Goal: Transaction & Acquisition: Purchase product/service

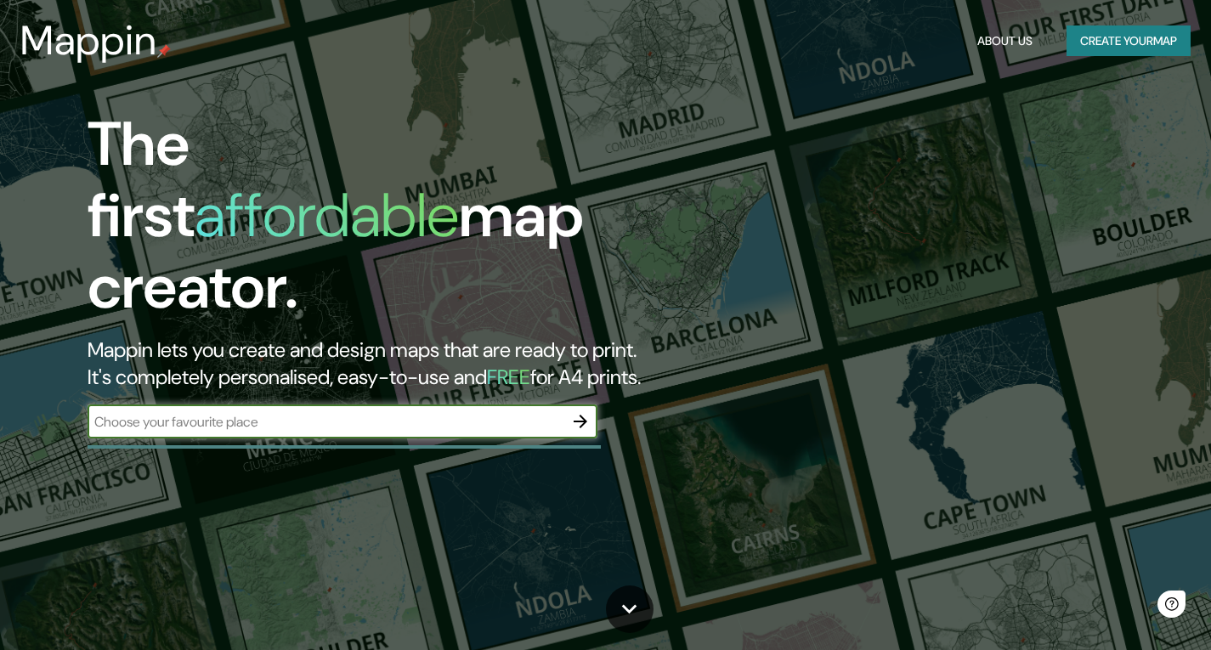
click at [211, 412] on input "text" at bounding box center [326, 422] width 476 height 20
click at [579, 411] on icon "button" at bounding box center [580, 421] width 20 height 20
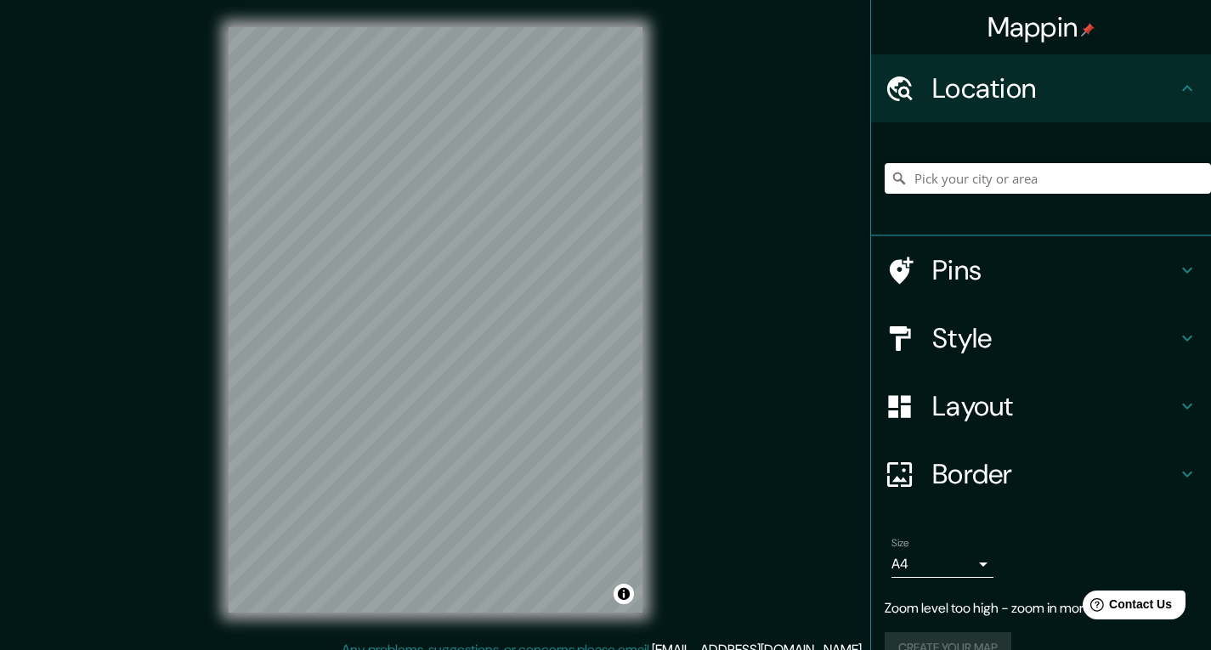
click at [922, 117] on div "Location" at bounding box center [1041, 88] width 340 height 68
click at [914, 80] on div at bounding box center [908, 89] width 48 height 30
click at [954, 350] on h4 "Style" at bounding box center [1054, 338] width 245 height 34
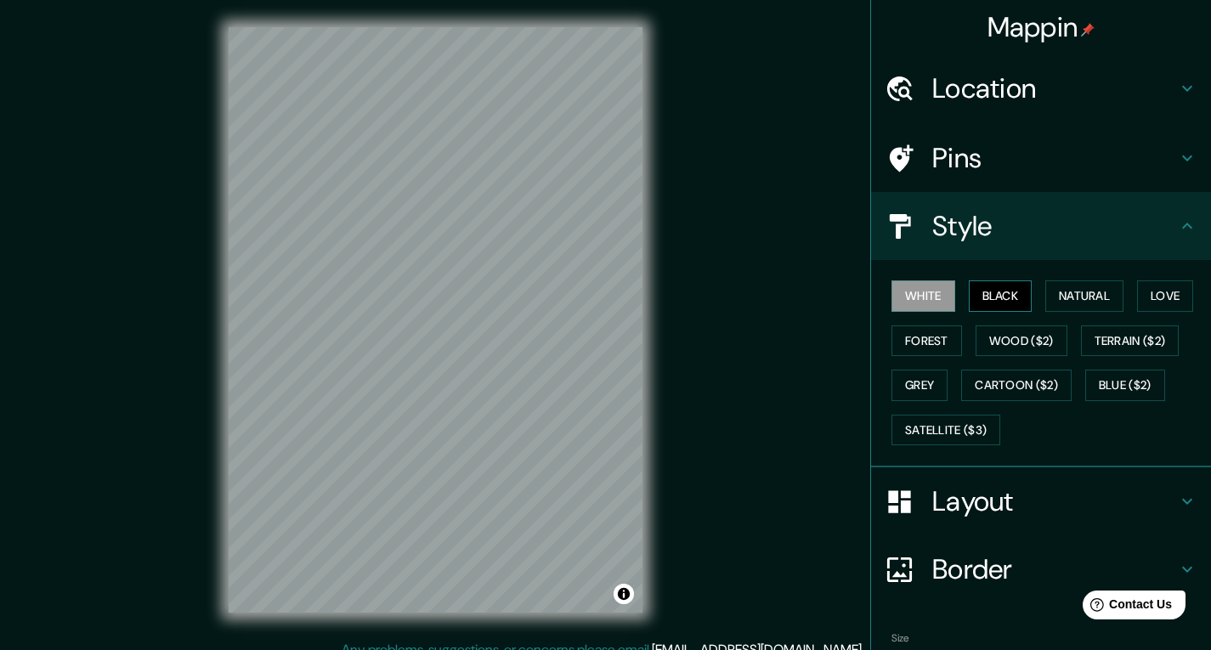
click at [981, 298] on button "Black" at bounding box center [1000, 295] width 64 height 31
click at [1067, 299] on button "Natural" at bounding box center [1084, 295] width 78 height 31
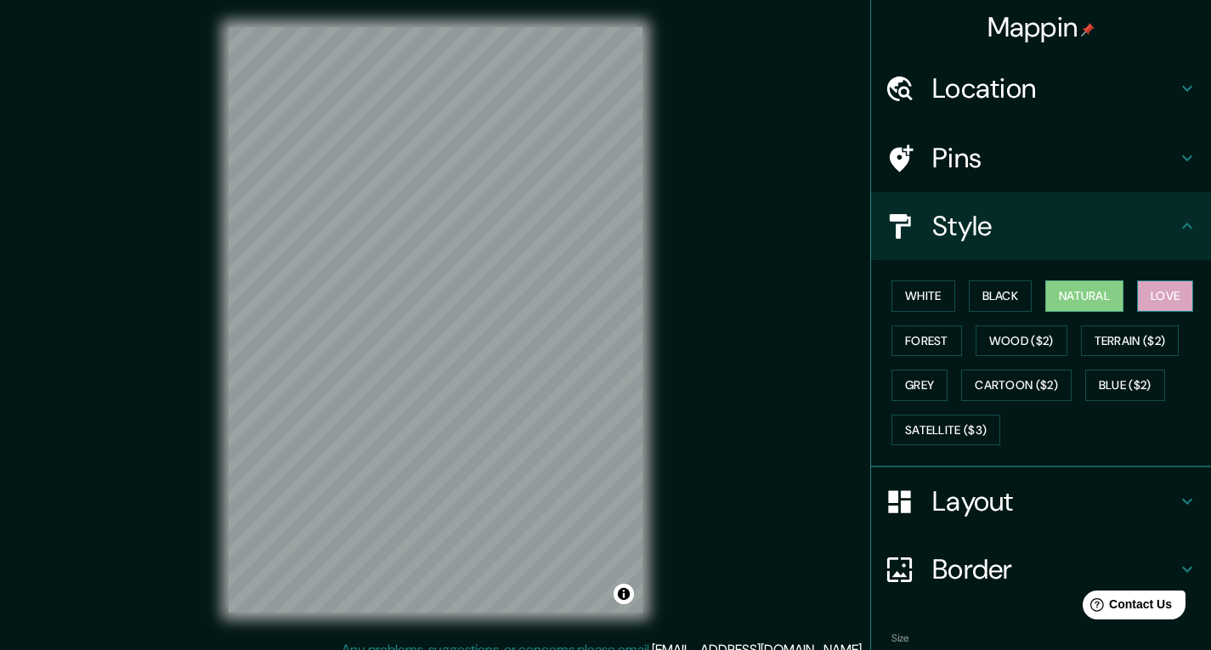
click at [1149, 295] on button "Love" at bounding box center [1165, 295] width 56 height 31
click at [905, 341] on button "Forest" at bounding box center [926, 340] width 71 height 31
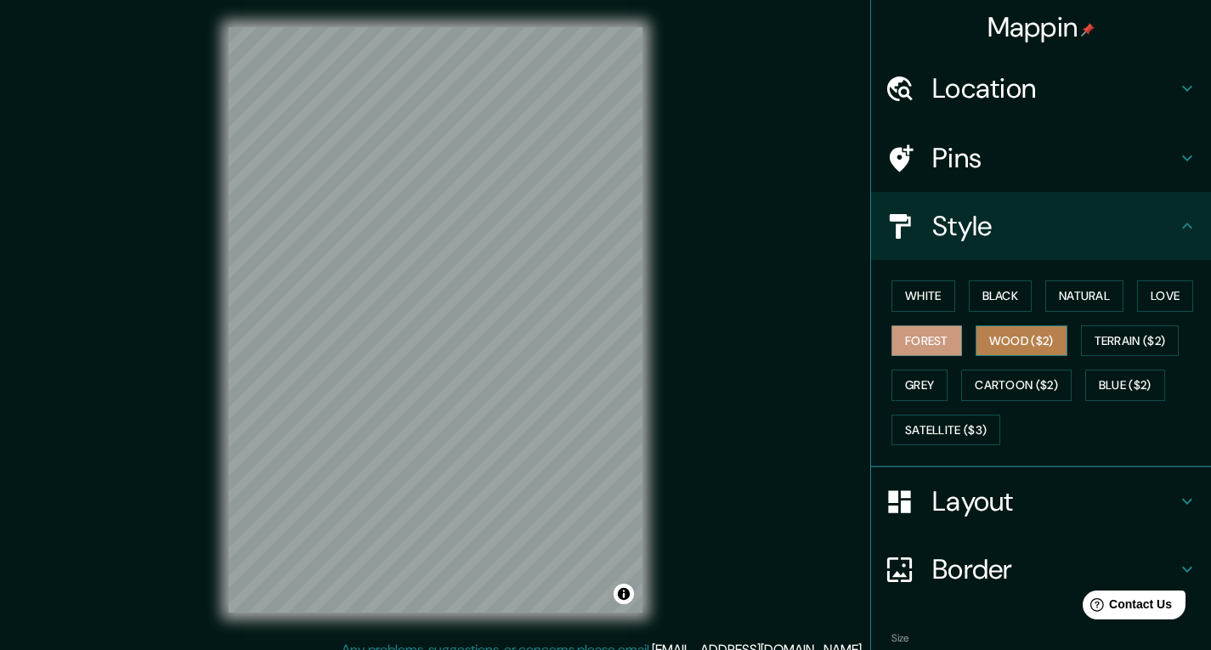
click at [1013, 346] on button "Wood ($2)" at bounding box center [1021, 340] width 92 height 31
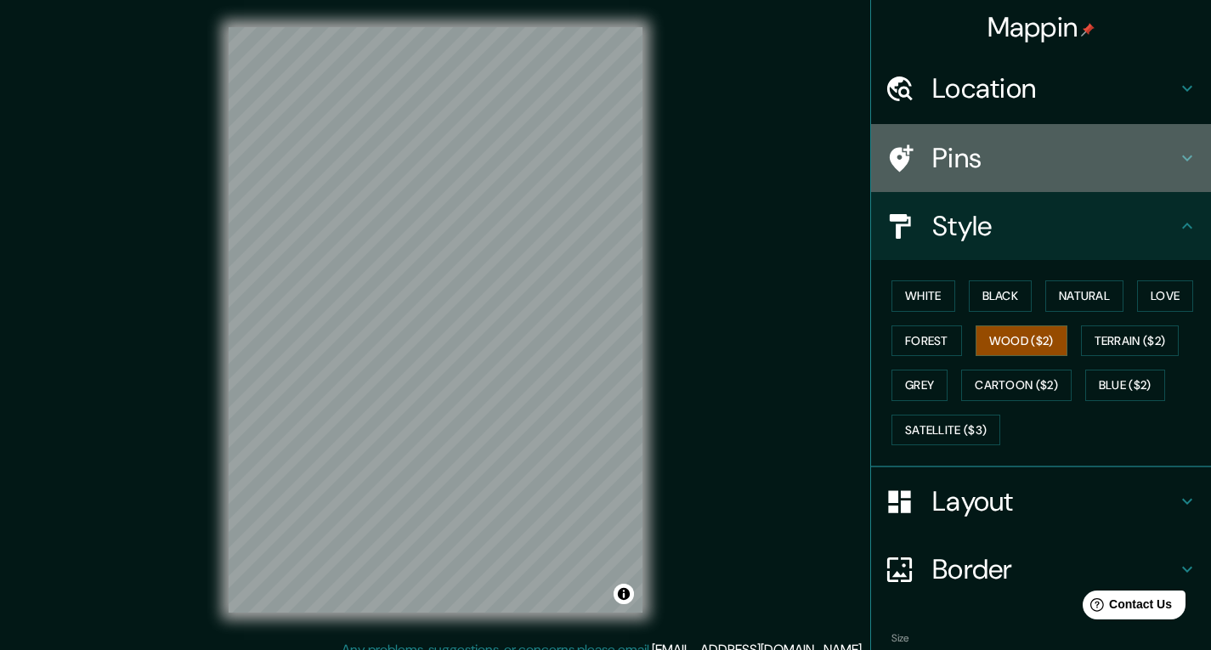
click at [951, 148] on h4 "Pins" at bounding box center [1054, 158] width 245 height 34
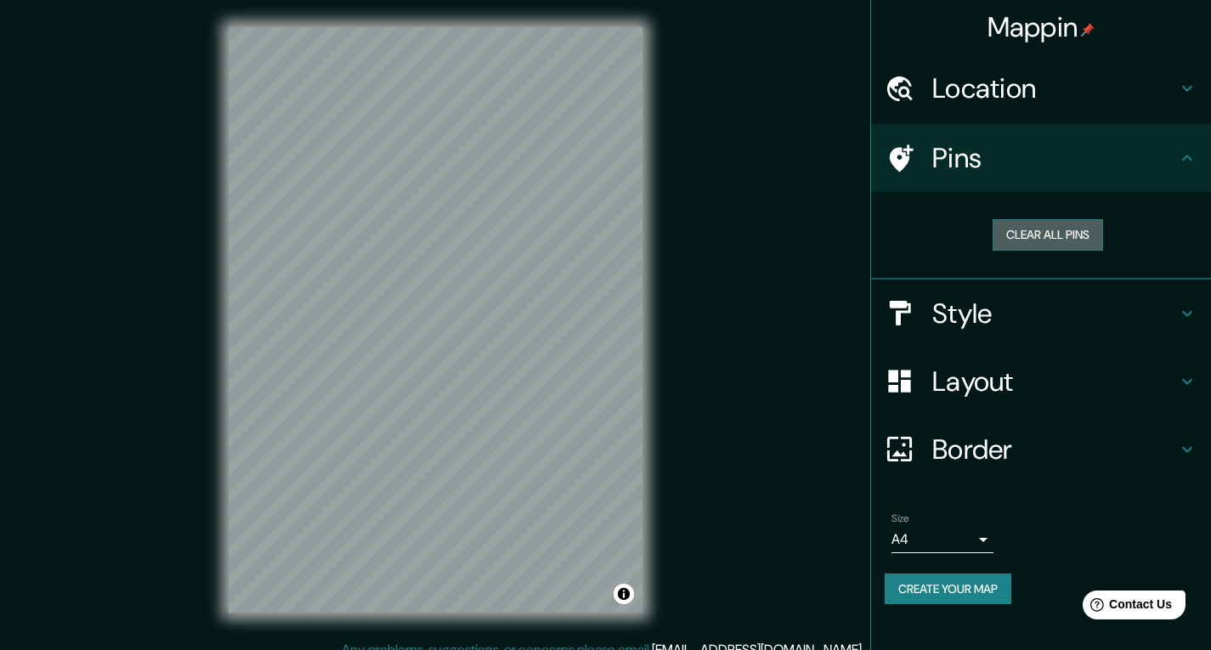
click at [1047, 232] on button "Clear all pins" at bounding box center [1047, 234] width 110 height 31
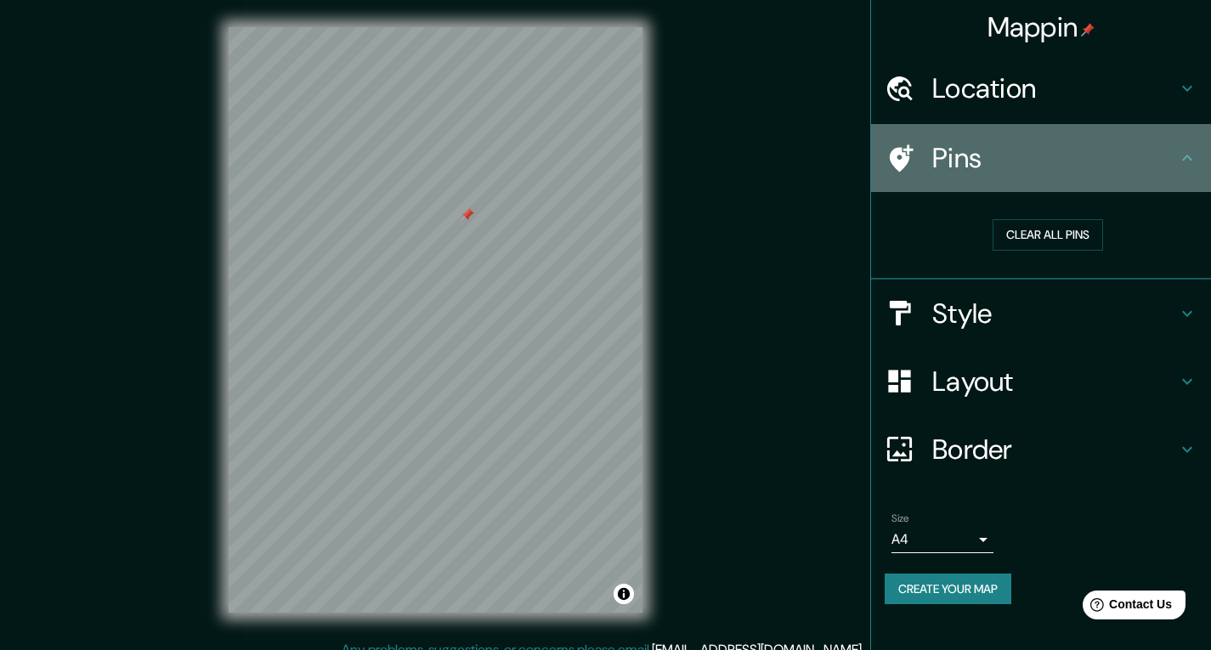
click at [1186, 159] on icon at bounding box center [1187, 158] width 20 height 20
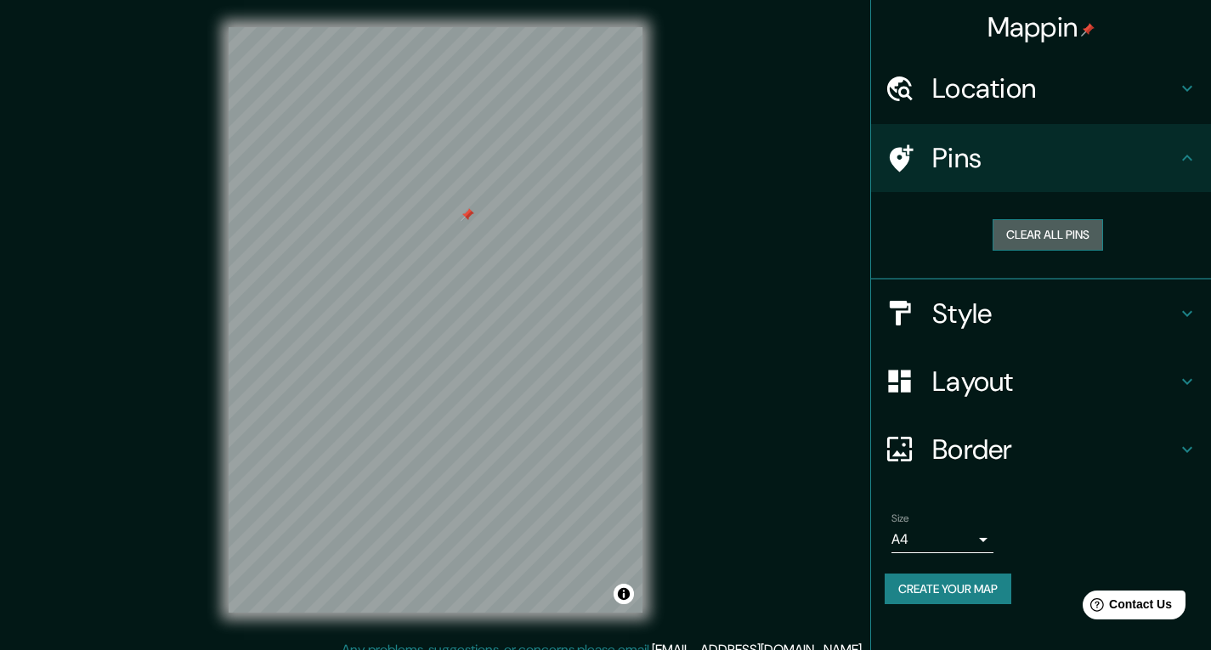
click at [1015, 229] on button "Clear all pins" at bounding box center [1047, 234] width 110 height 31
click at [1015, 172] on h4 "Pins" at bounding box center [1054, 158] width 245 height 34
click at [968, 316] on h4 "Style" at bounding box center [1054, 313] width 245 height 34
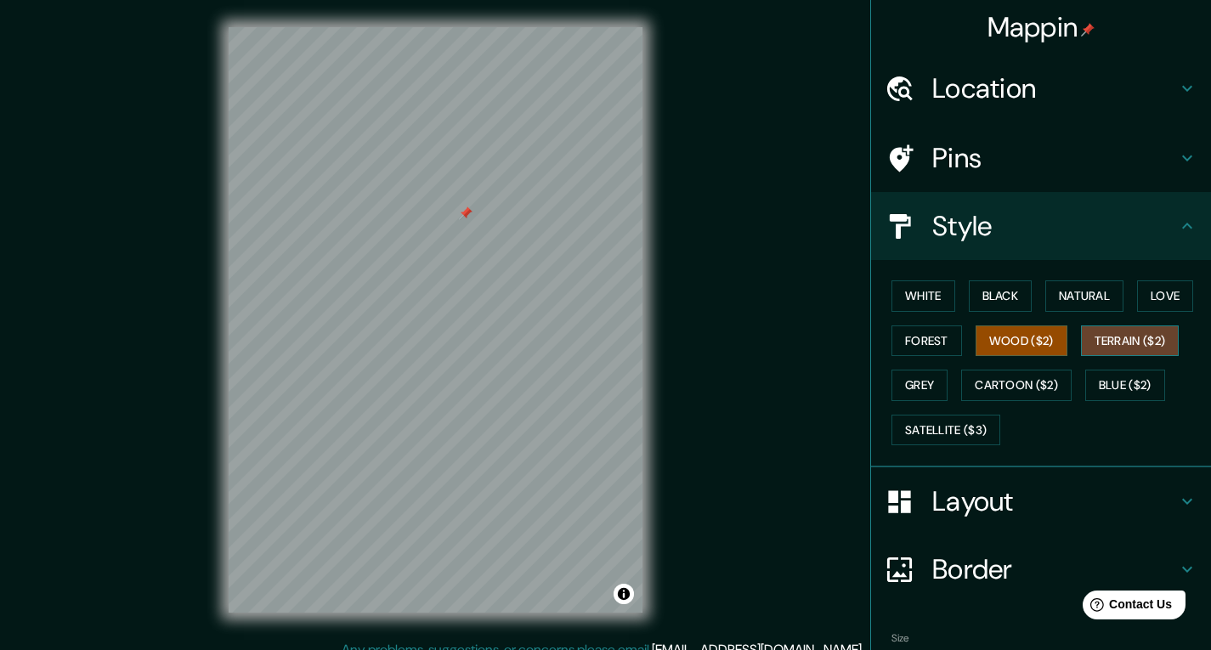
click at [1115, 348] on button "Terrain ($2)" at bounding box center [1130, 340] width 99 height 31
click at [904, 376] on button "Grey" at bounding box center [919, 385] width 56 height 31
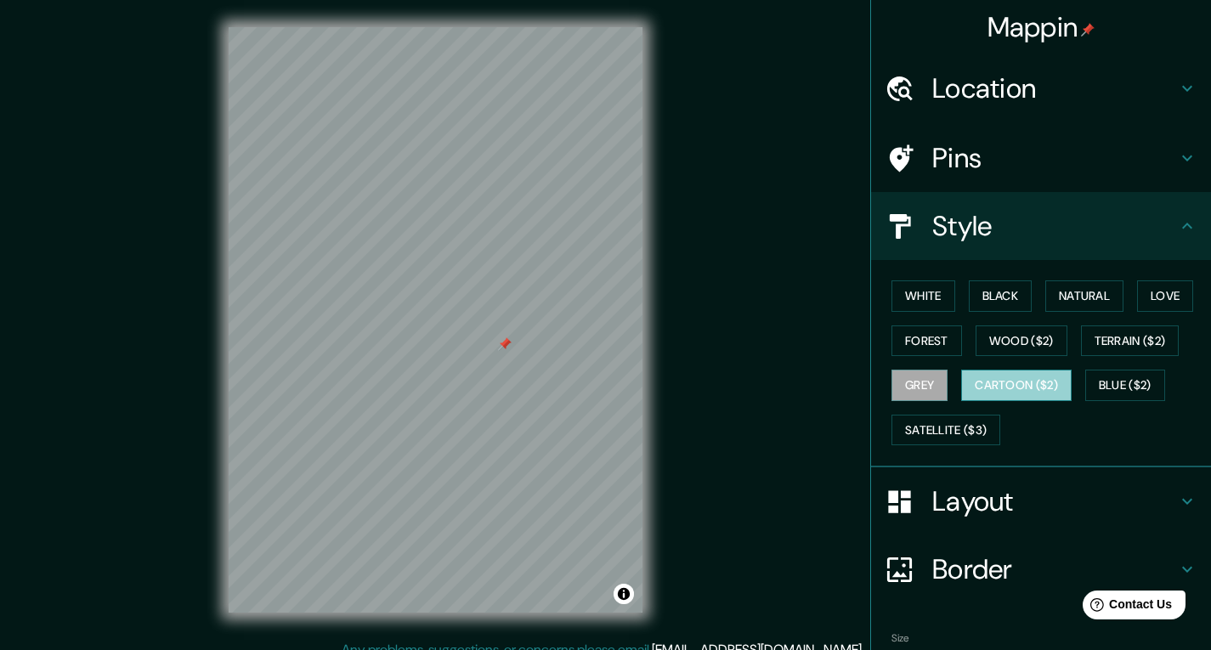
click at [969, 382] on button "Cartoon ($2)" at bounding box center [1016, 385] width 110 height 31
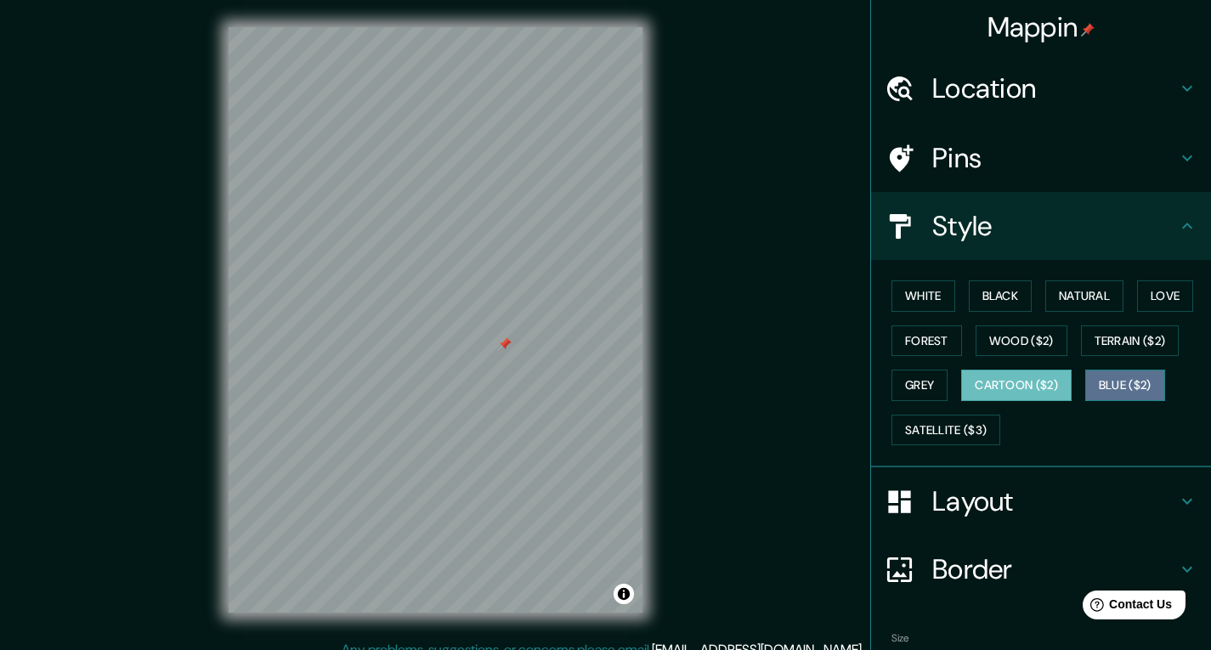
click at [1106, 388] on button "Blue ($2)" at bounding box center [1125, 385] width 80 height 31
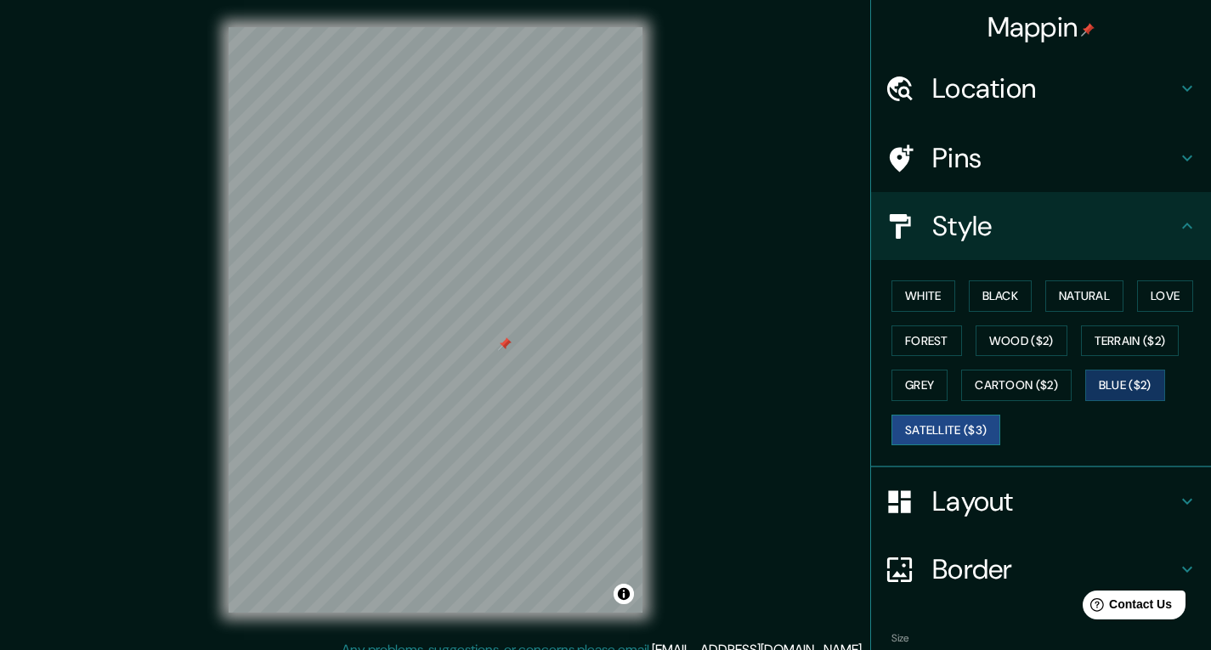
click at [983, 424] on button "Satellite ($3)" at bounding box center [945, 430] width 109 height 31
click at [976, 290] on button "Black" at bounding box center [1000, 295] width 64 height 31
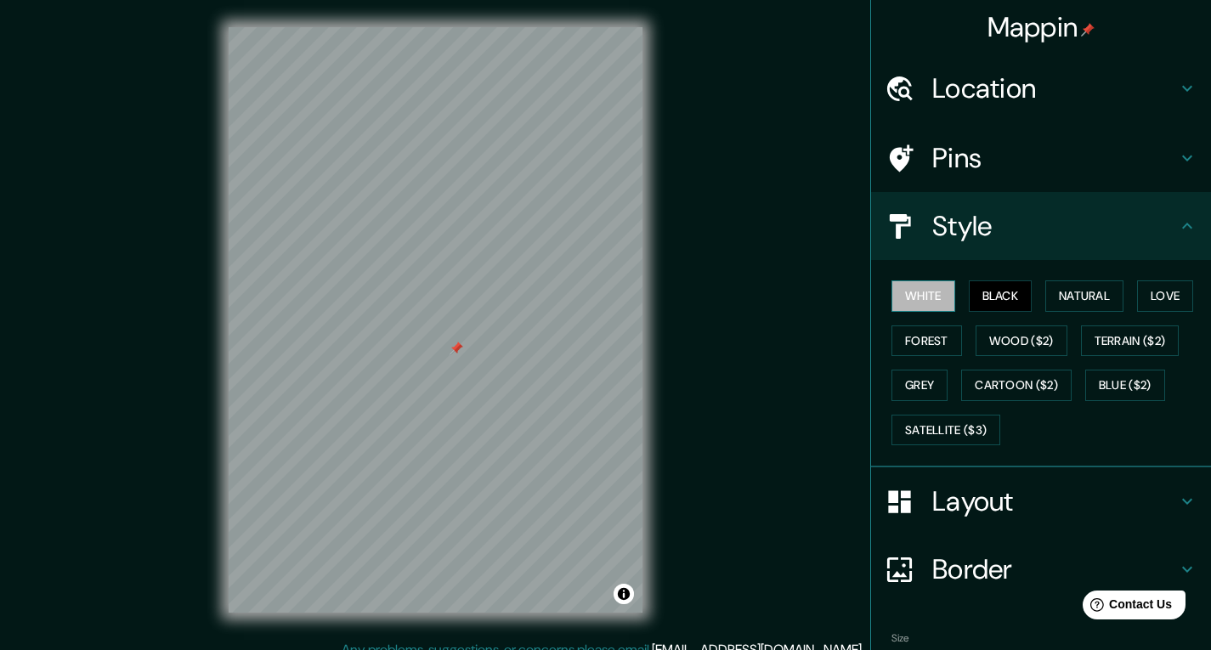
click at [931, 299] on button "White" at bounding box center [923, 295] width 64 height 31
click at [1070, 302] on button "Natural" at bounding box center [1084, 295] width 78 height 31
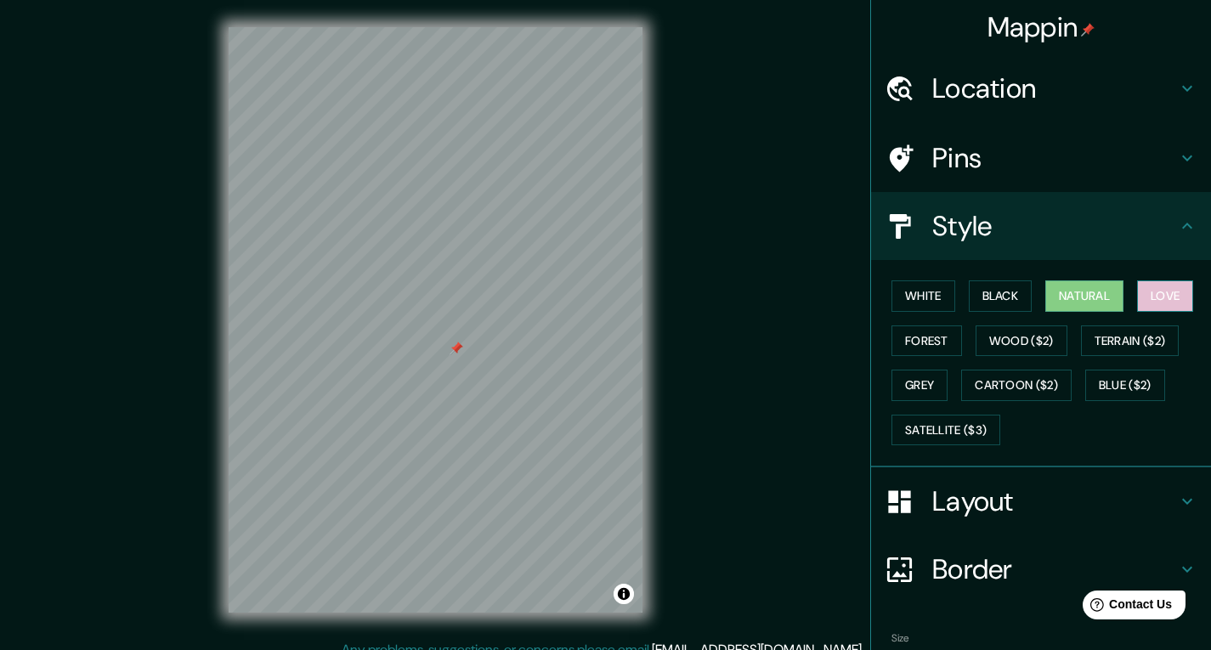
click at [1149, 296] on button "Love" at bounding box center [1165, 295] width 56 height 31
click at [1069, 285] on button "Natural" at bounding box center [1084, 295] width 78 height 31
click at [1089, 466] on div "White Black Natural Love Forest Wood ($2) Terrain ($2) Grey Cartoon ($2) Blue (…" at bounding box center [1041, 363] width 340 height 207
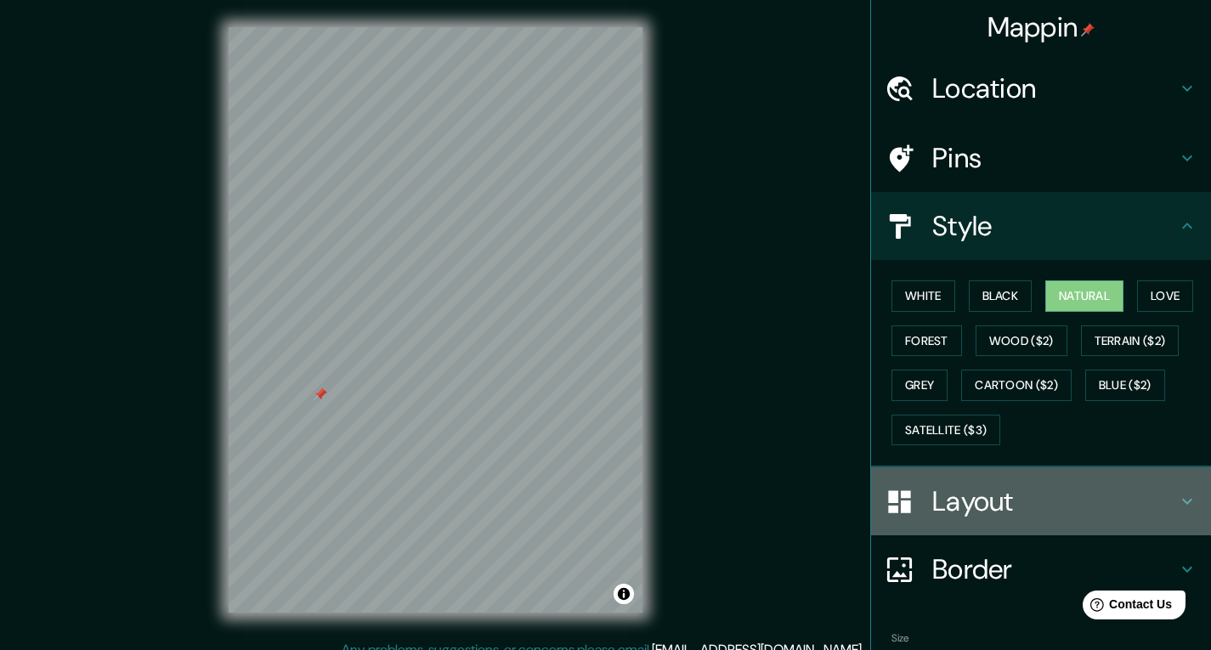
click at [1094, 494] on h4 "Layout" at bounding box center [1054, 501] width 245 height 34
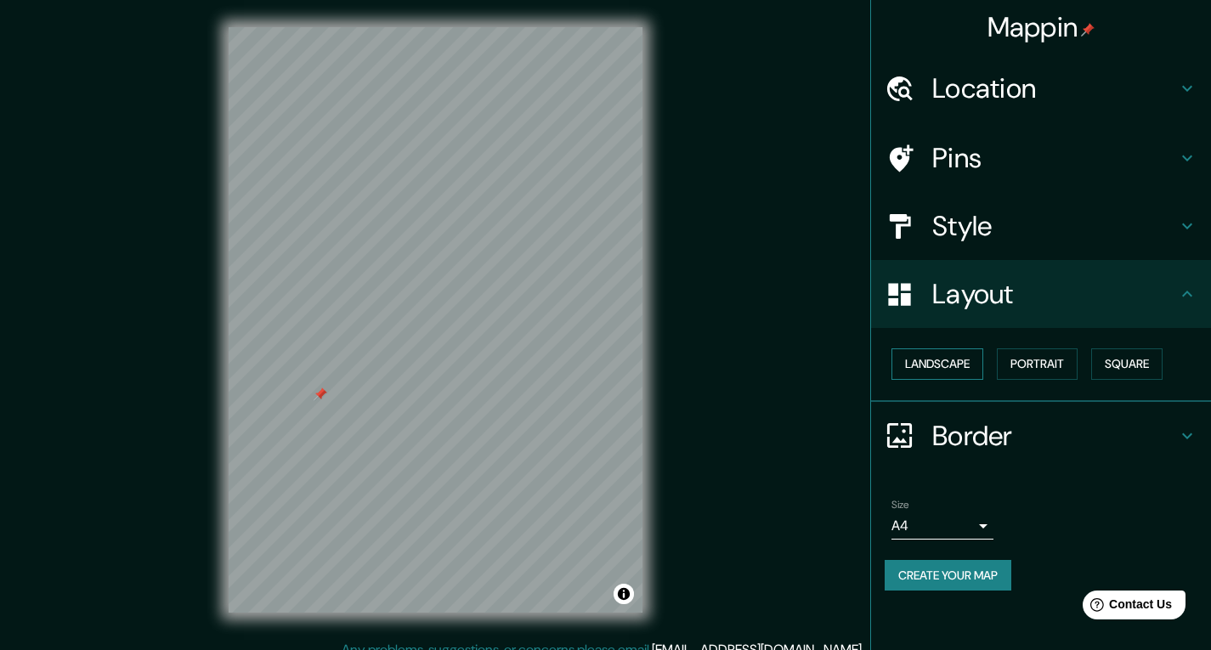
click at [963, 370] on button "Landscape" at bounding box center [937, 363] width 92 height 31
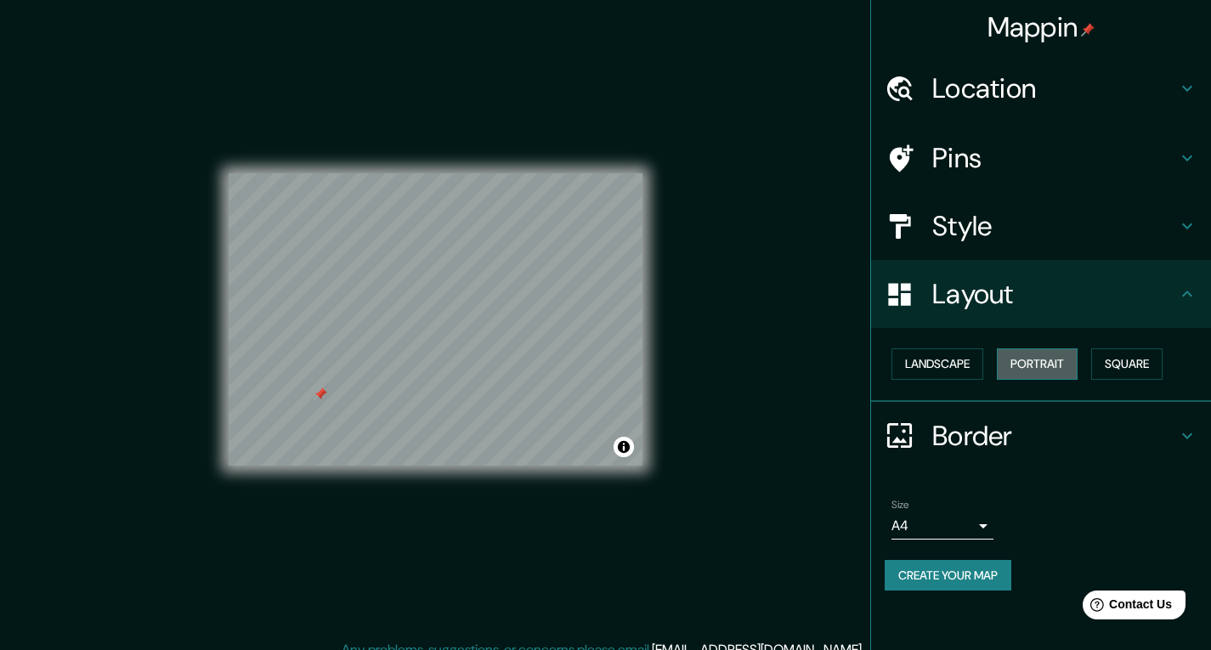
click at [1057, 370] on button "Portrait" at bounding box center [1037, 363] width 81 height 31
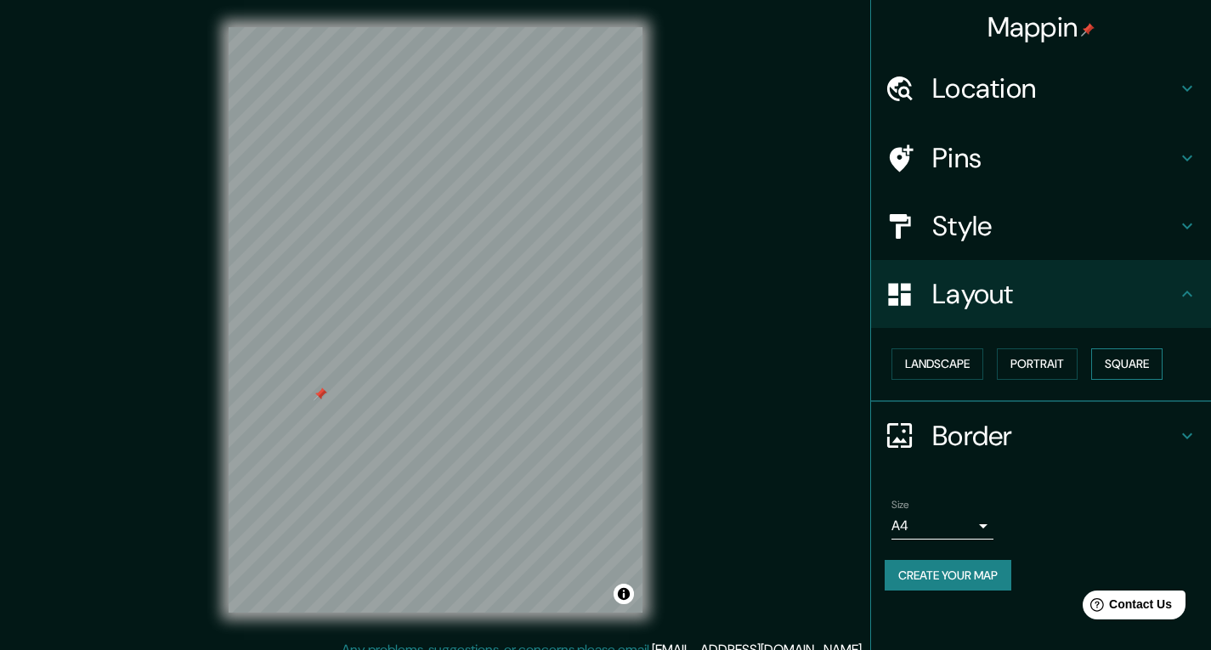
click at [1151, 363] on button "Square" at bounding box center [1126, 363] width 71 height 31
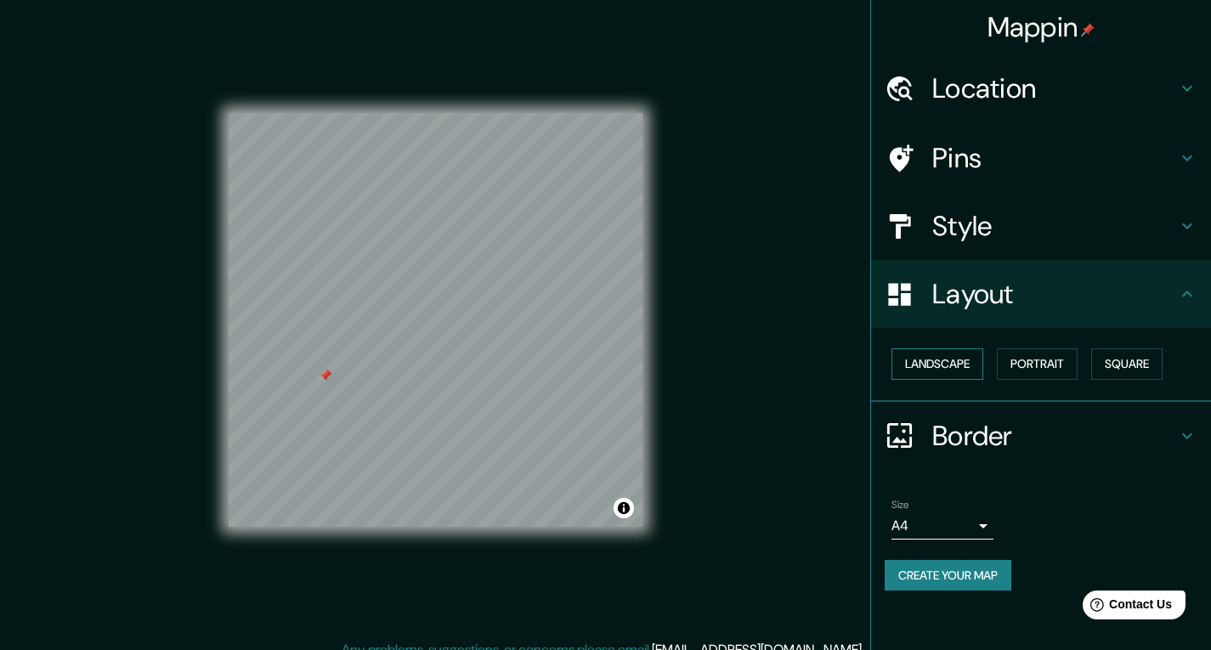
click at [949, 353] on button "Landscape" at bounding box center [937, 363] width 92 height 31
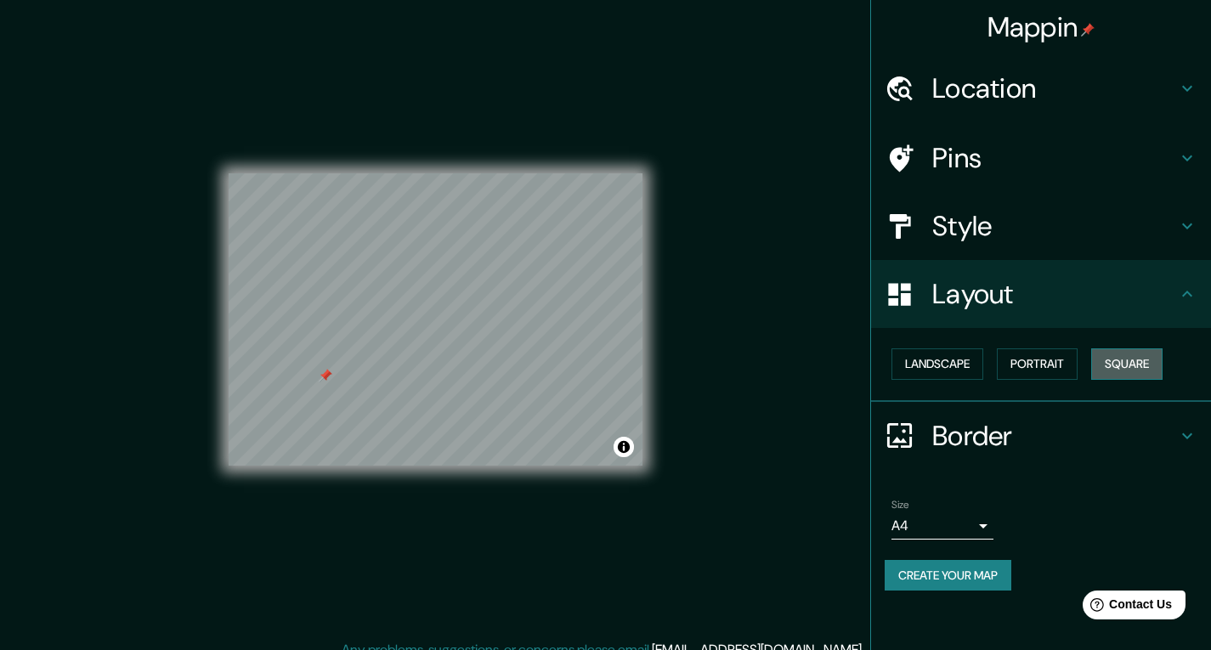
click at [1153, 359] on button "Square" at bounding box center [1126, 363] width 71 height 31
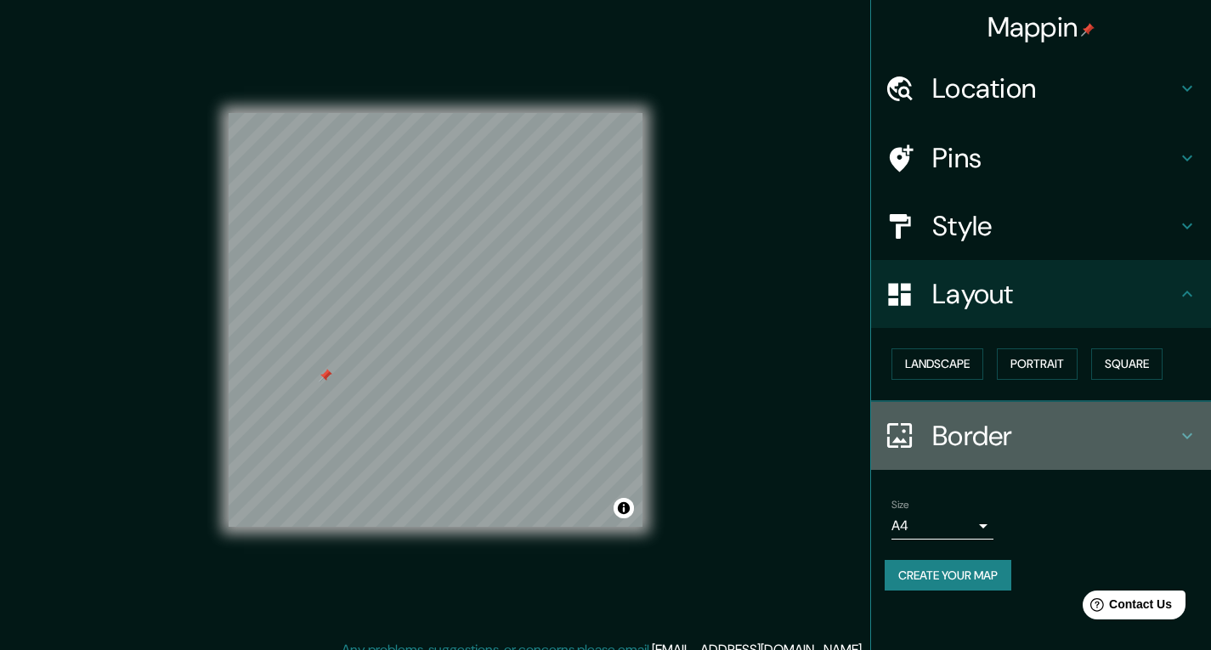
click at [1047, 434] on h4 "Border" at bounding box center [1054, 436] width 245 height 34
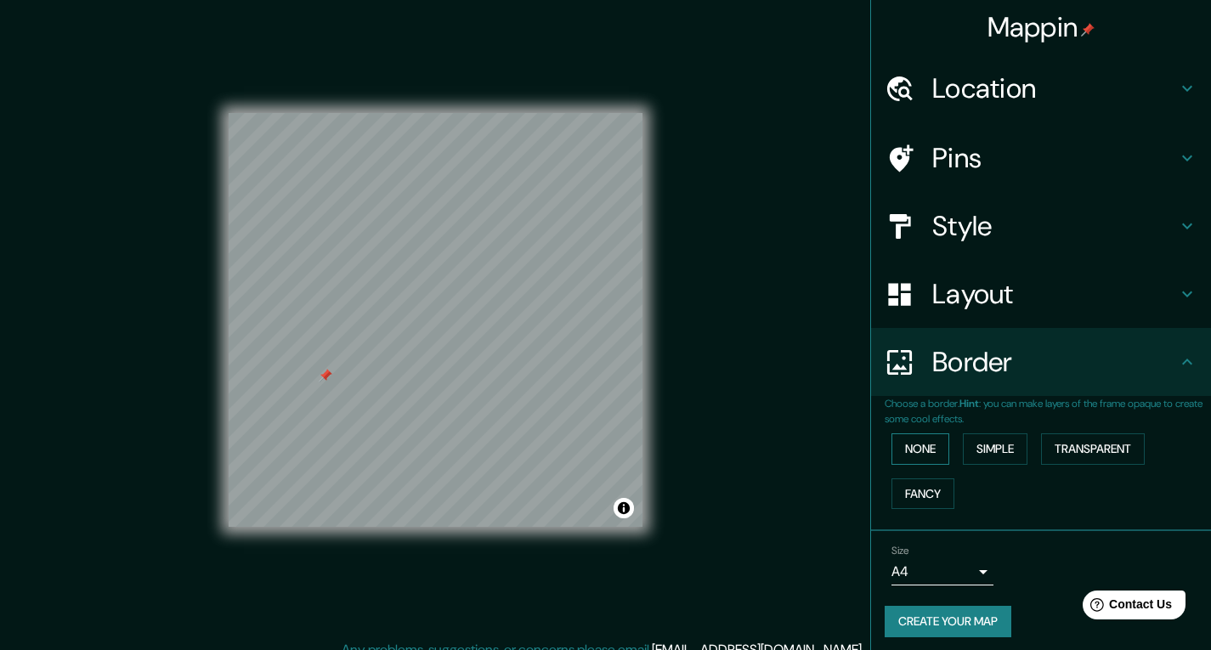
click at [931, 449] on button "None" at bounding box center [920, 448] width 58 height 31
click at [983, 458] on button "Simple" at bounding box center [995, 448] width 65 height 31
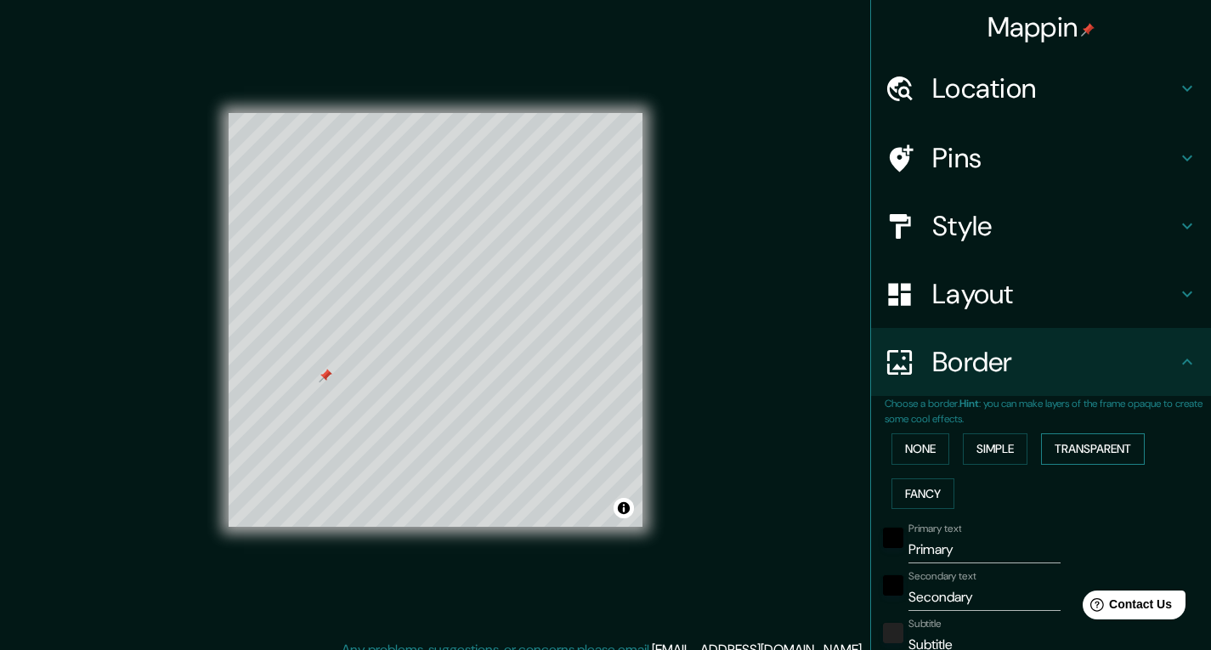
click at [1062, 455] on button "Transparent" at bounding box center [1093, 448] width 104 height 31
click at [912, 479] on button "Fancy" at bounding box center [922, 493] width 63 height 31
click at [914, 458] on button "None" at bounding box center [920, 448] width 58 height 31
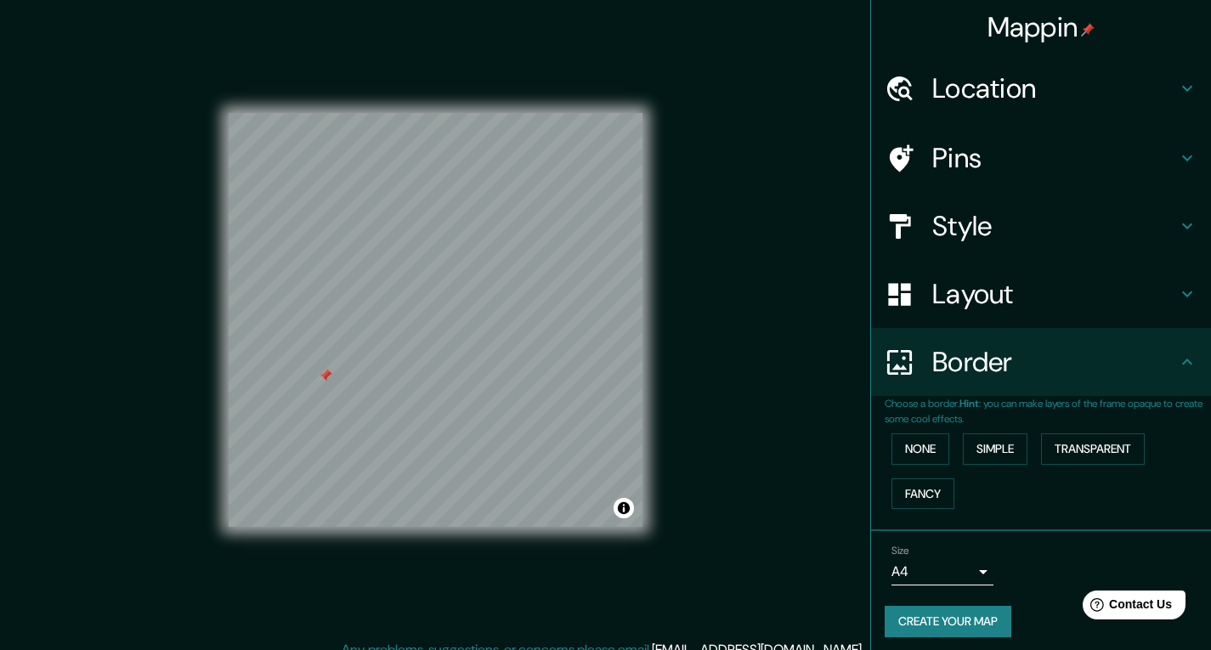
scroll to position [7, 0]
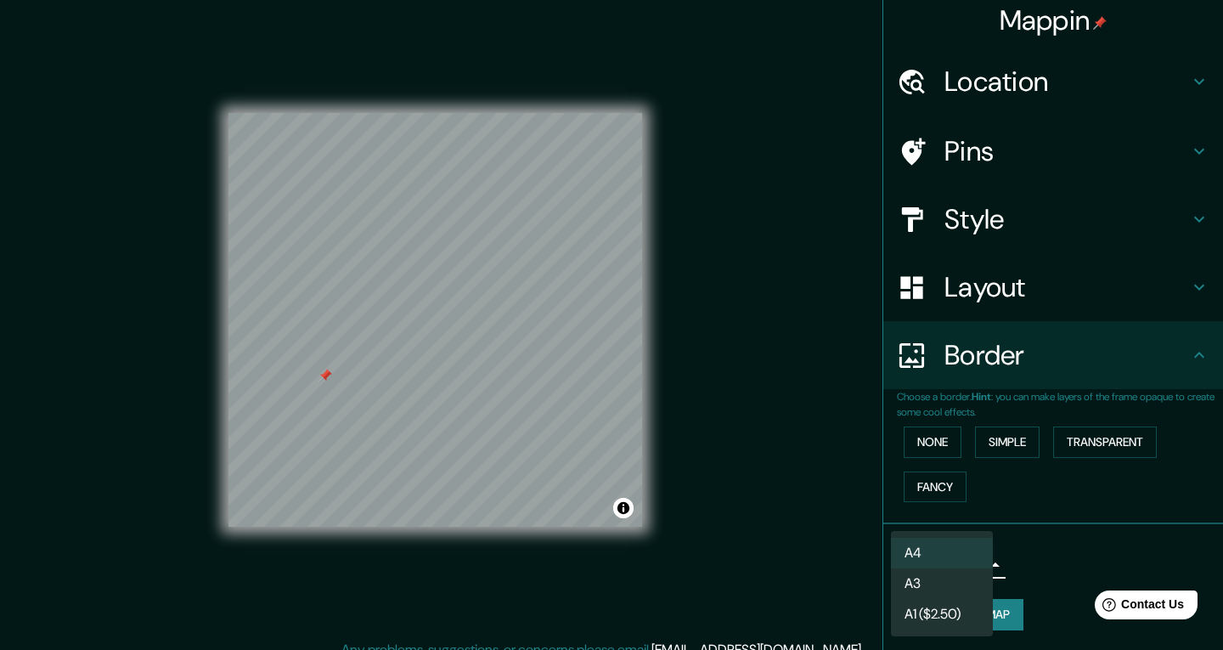
click at [973, 572] on body "Mappin Location Pins Style Layout Border Choose a border. Hint : you can make l…" at bounding box center [611, 325] width 1223 height 650
click at [1125, 531] on div at bounding box center [611, 325] width 1223 height 650
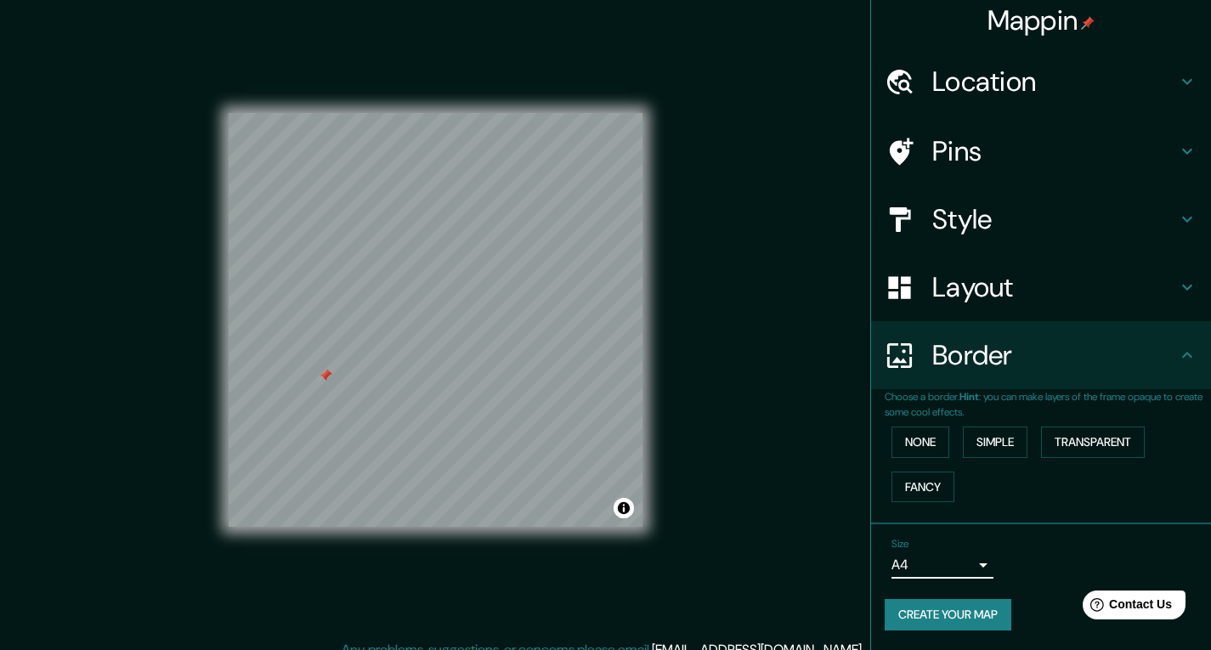
click at [1011, 148] on h4 "Pins" at bounding box center [1054, 151] width 245 height 34
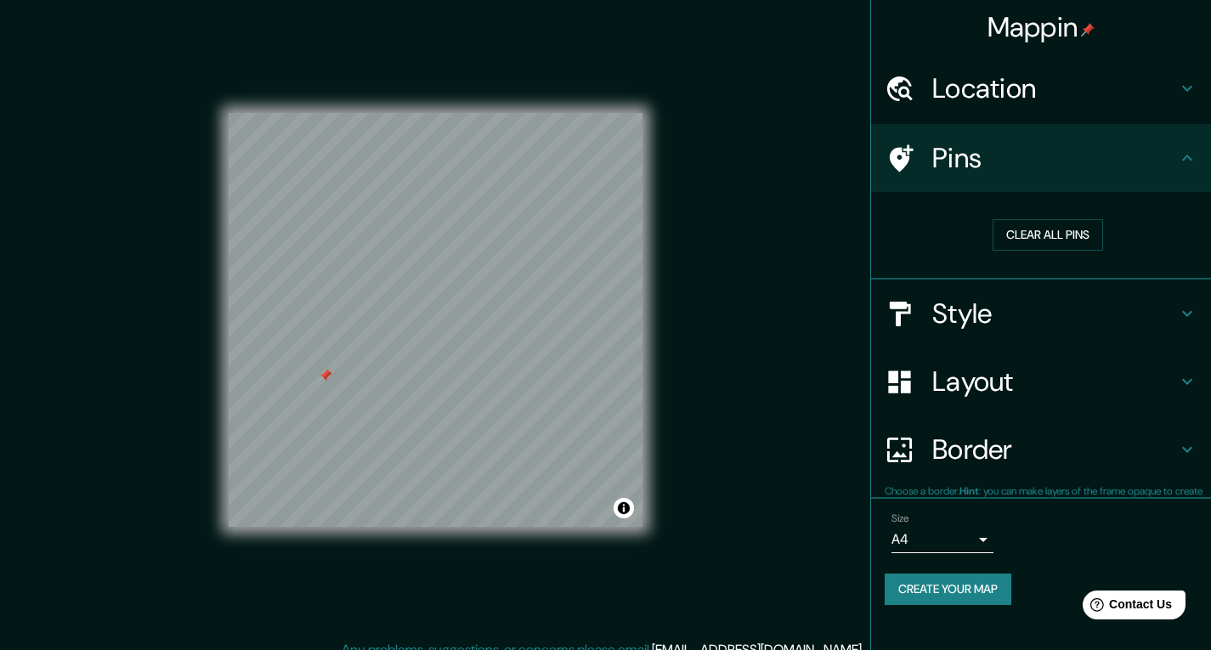
scroll to position [0, 0]
click at [1041, 229] on button "Clear all pins" at bounding box center [1047, 234] width 110 height 31
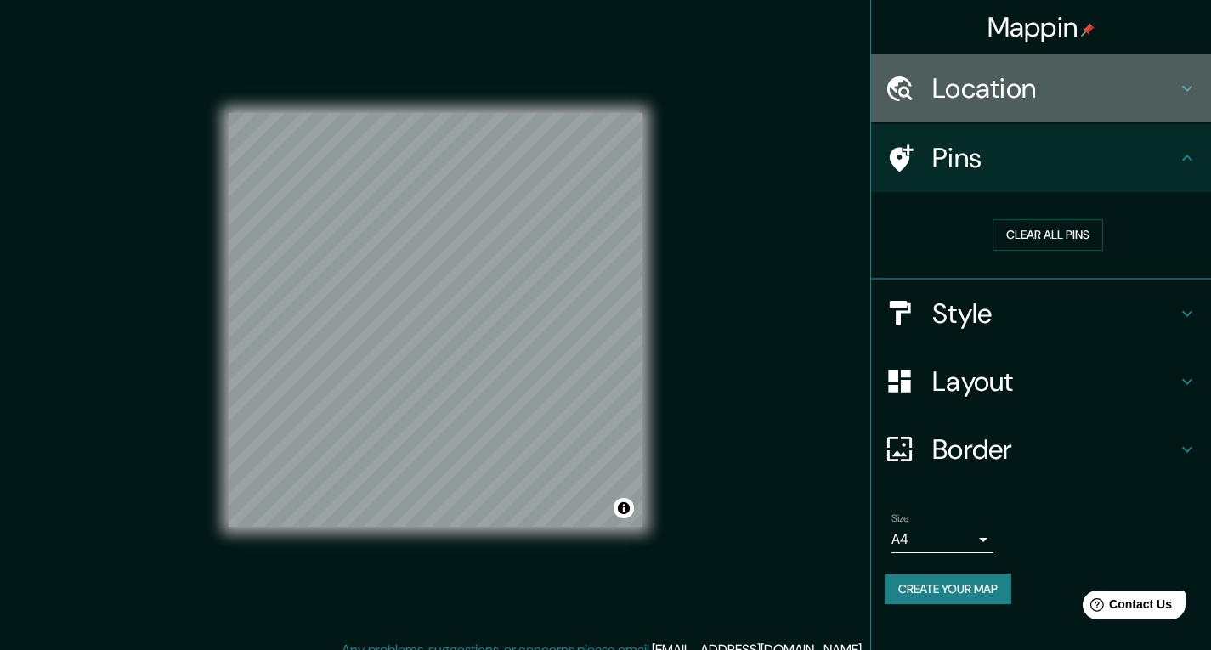
click at [1054, 92] on h4 "Location" at bounding box center [1054, 88] width 245 height 34
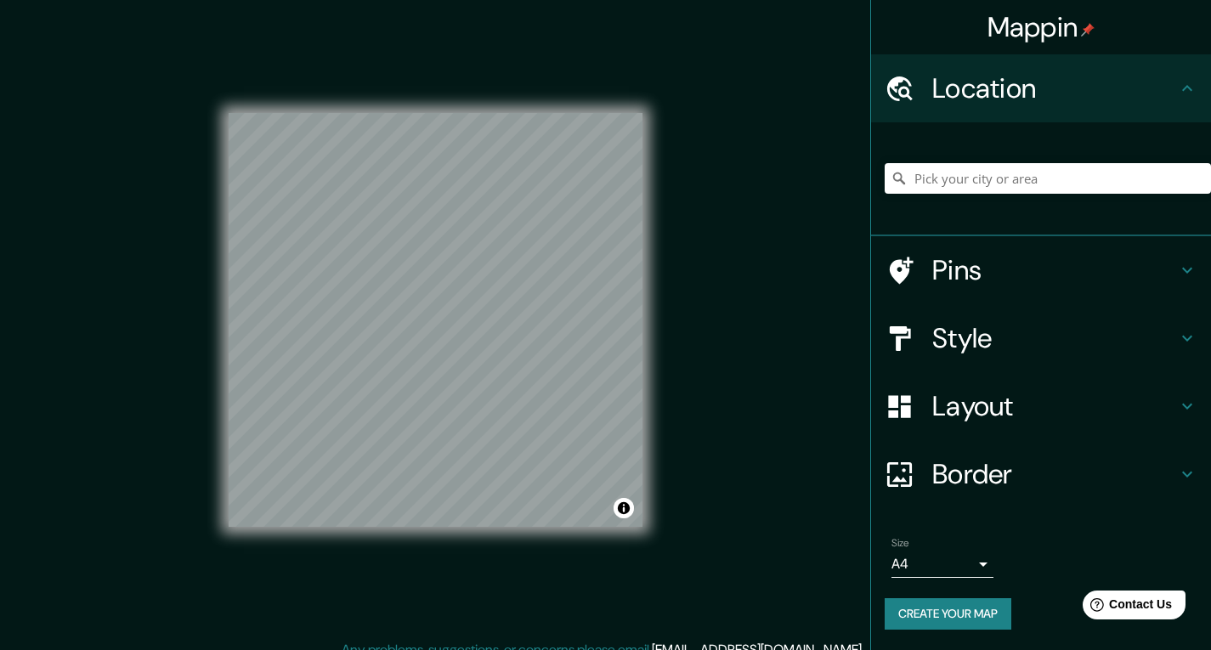
click at [962, 602] on button "Create your map" at bounding box center [947, 613] width 127 height 31
click at [963, 615] on button "Create your map" at bounding box center [947, 613] width 127 height 31
click at [953, 611] on div "Create your map" at bounding box center [1040, 613] width 313 height 31
click at [938, 622] on button "Create your map" at bounding box center [947, 613] width 127 height 31
click at [958, 561] on body "Mappin Location Pins Style Layout Border Choose a border. Hint : you can make l…" at bounding box center [605, 325] width 1211 height 650
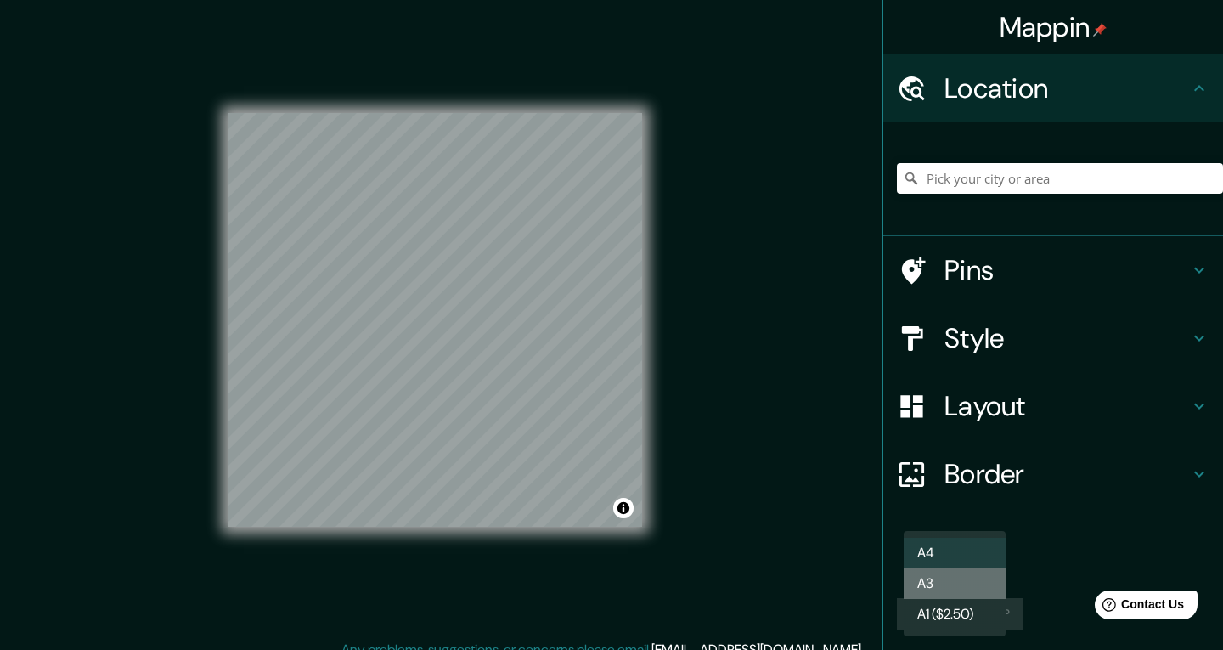
click at [959, 569] on li "A3" at bounding box center [955, 583] width 102 height 31
type input "a4"
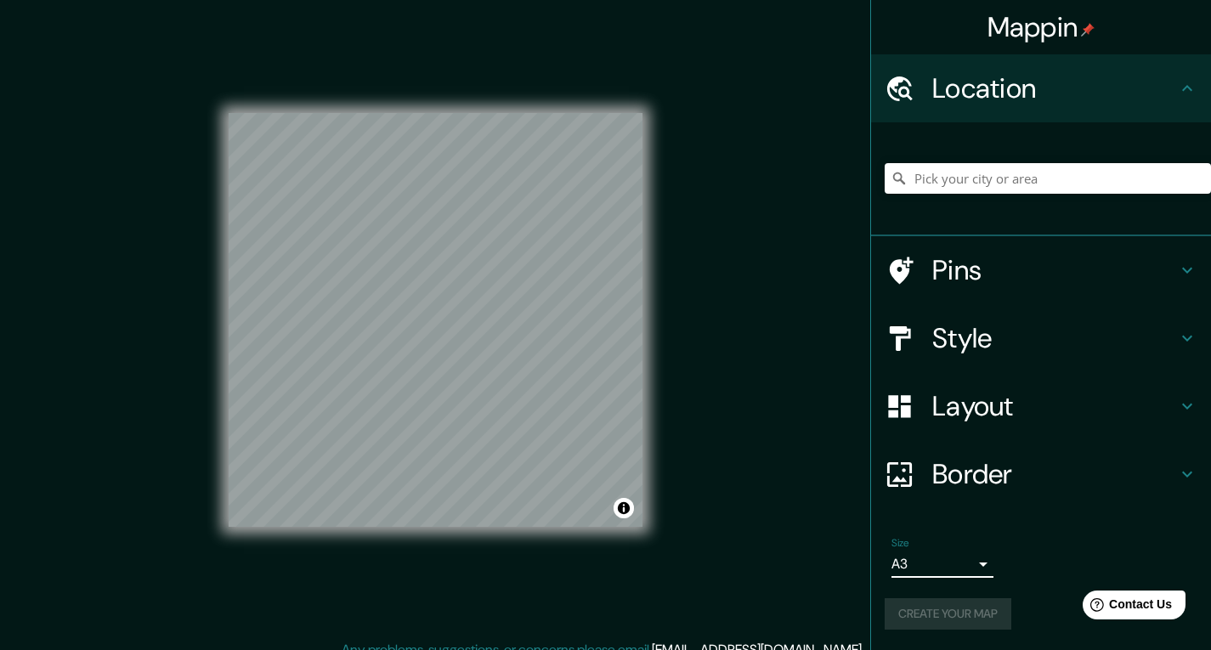
click at [978, 622] on div "Create your map" at bounding box center [1040, 613] width 313 height 31
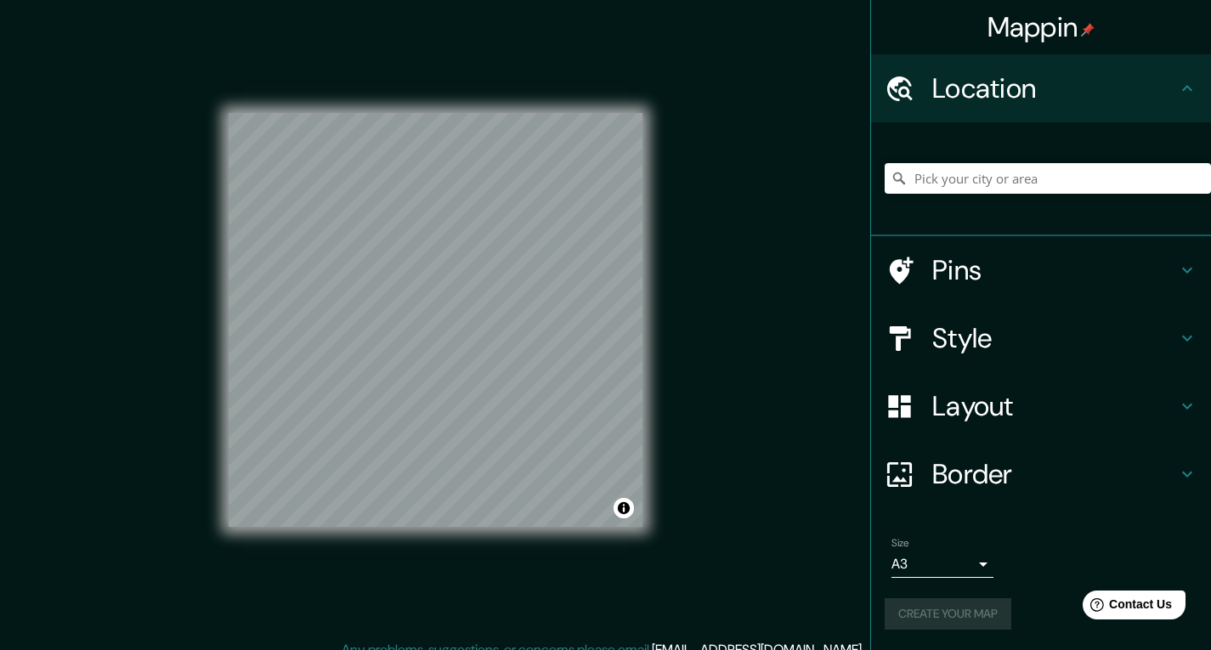
click at [978, 622] on div "Create your map" at bounding box center [1040, 613] width 313 height 31
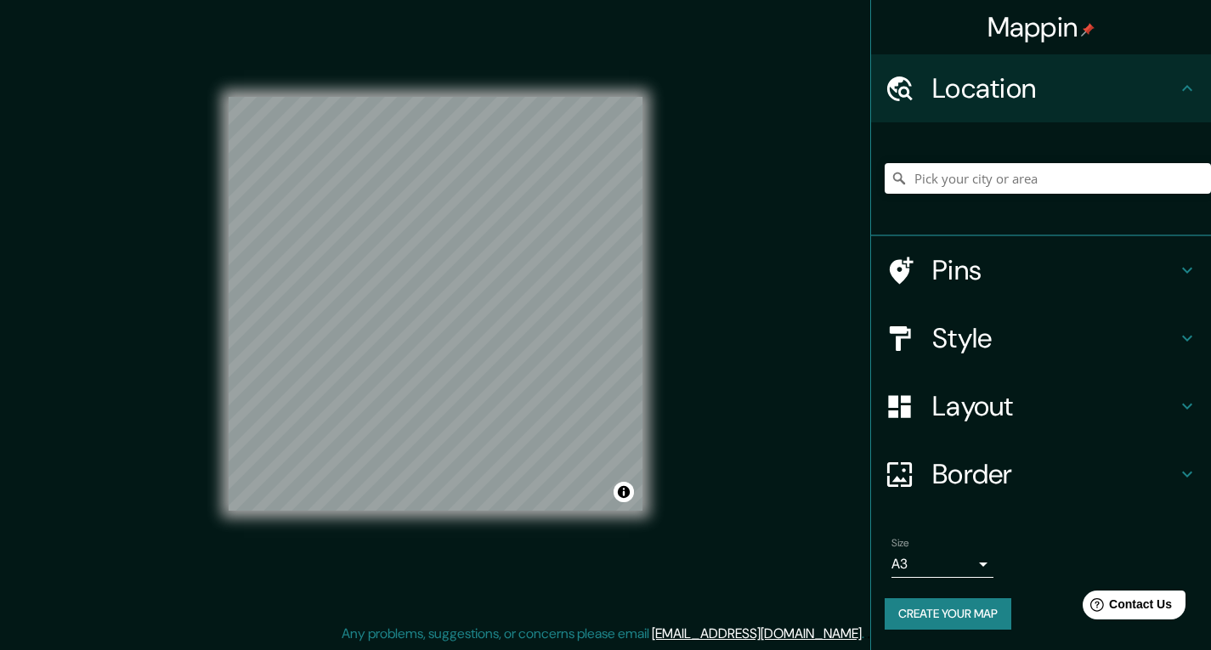
scroll to position [16, 0]
click at [982, 488] on h4 "Border" at bounding box center [1054, 474] width 245 height 34
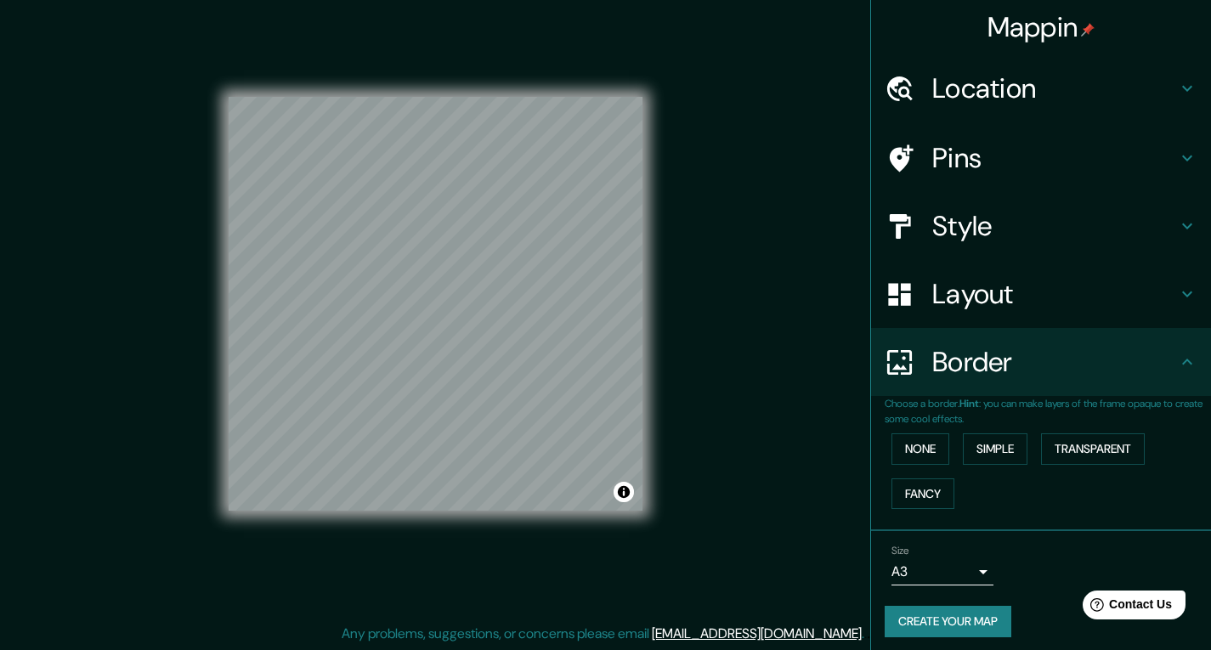
click at [1030, 367] on h4 "Border" at bounding box center [1054, 362] width 245 height 34
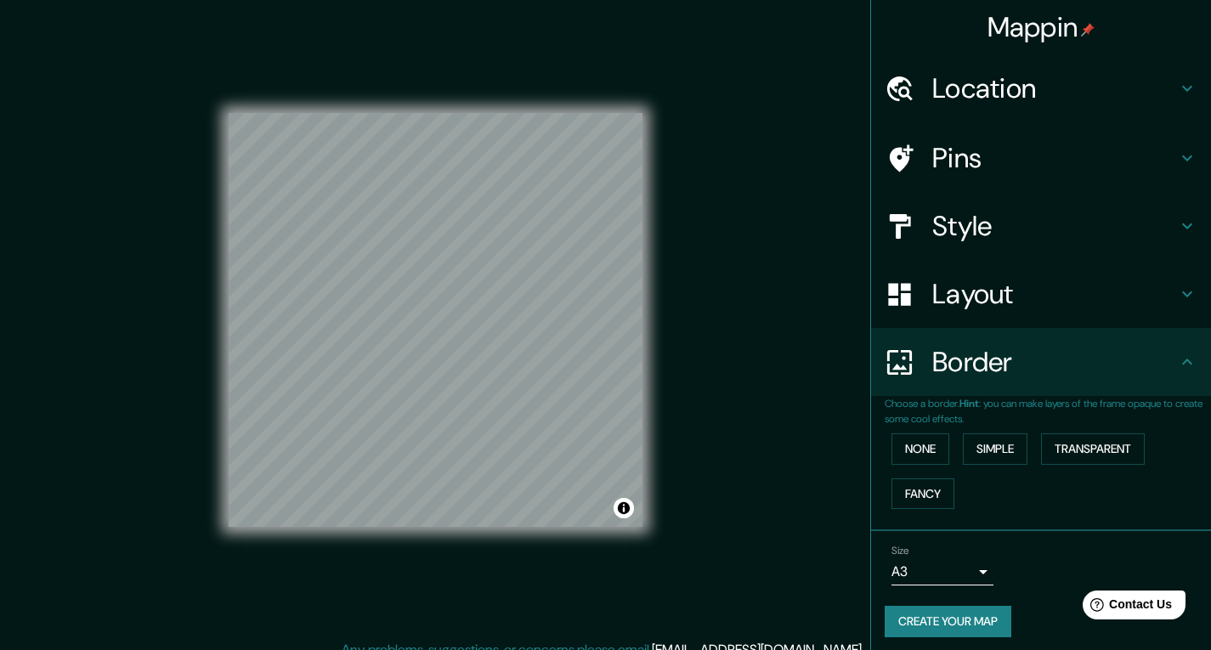
scroll to position [0, 0]
click at [991, 31] on h4 "Mappin" at bounding box center [1041, 27] width 108 height 34
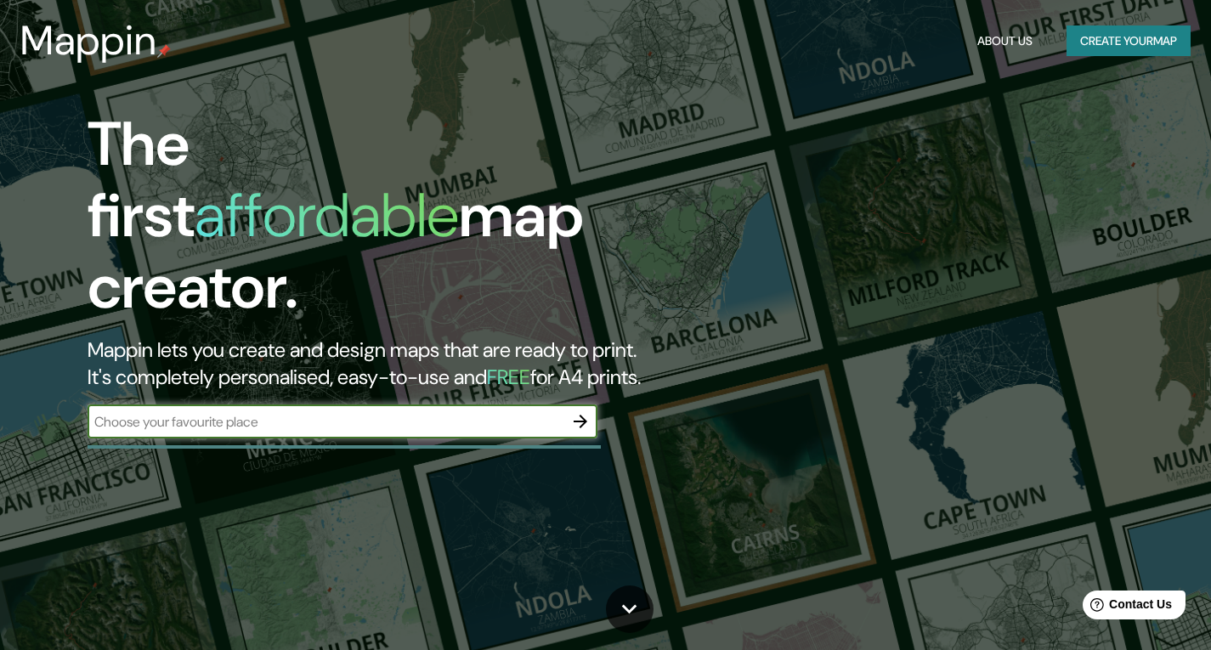
click at [584, 415] on icon "button" at bounding box center [580, 422] width 14 height 14
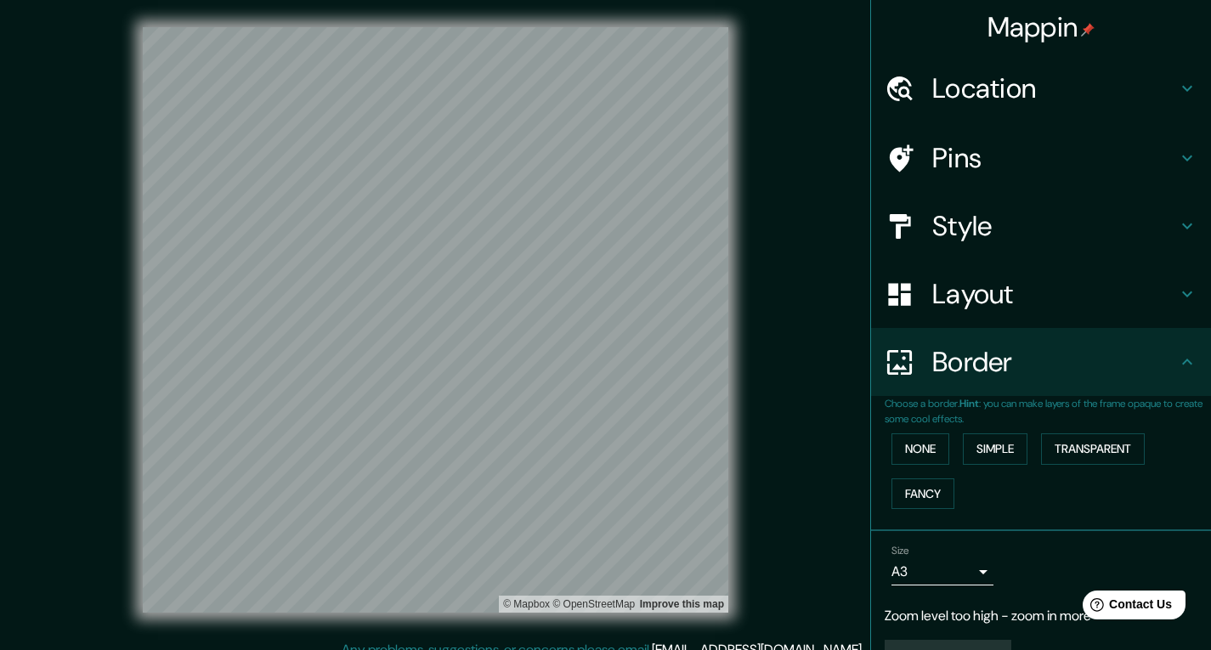
click at [1103, 361] on h4 "Border" at bounding box center [1054, 362] width 245 height 34
click at [1006, 281] on h4 "Layout" at bounding box center [1054, 294] width 245 height 34
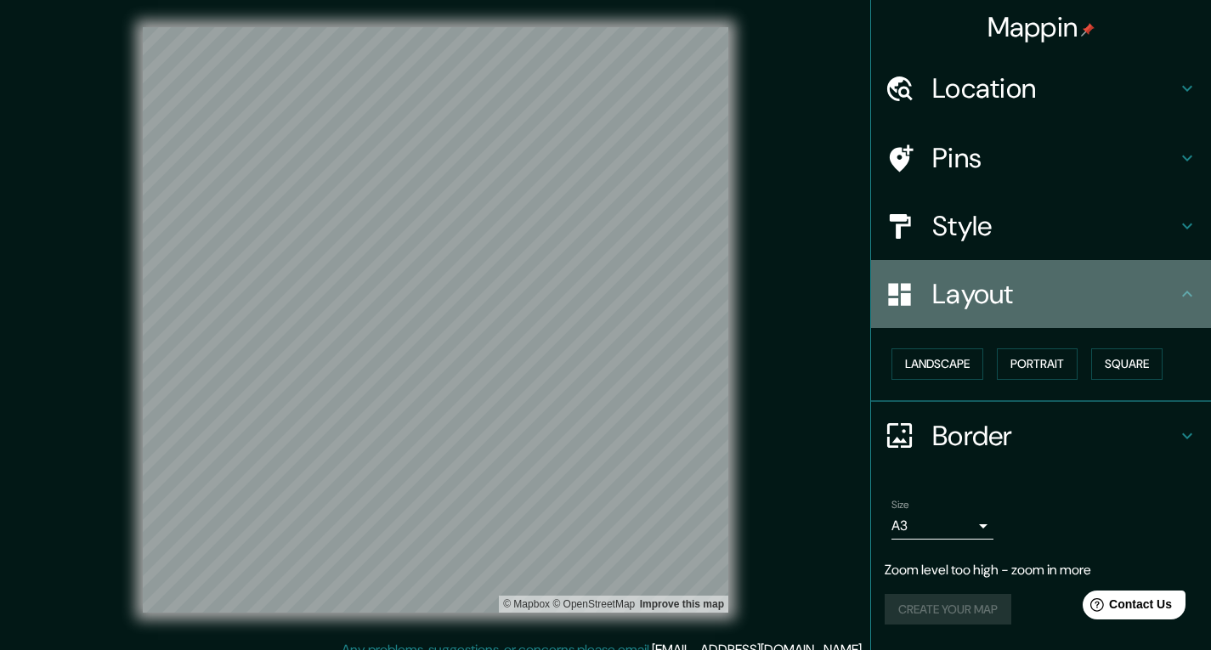
click at [1112, 280] on h4 "Layout" at bounding box center [1054, 294] width 245 height 34
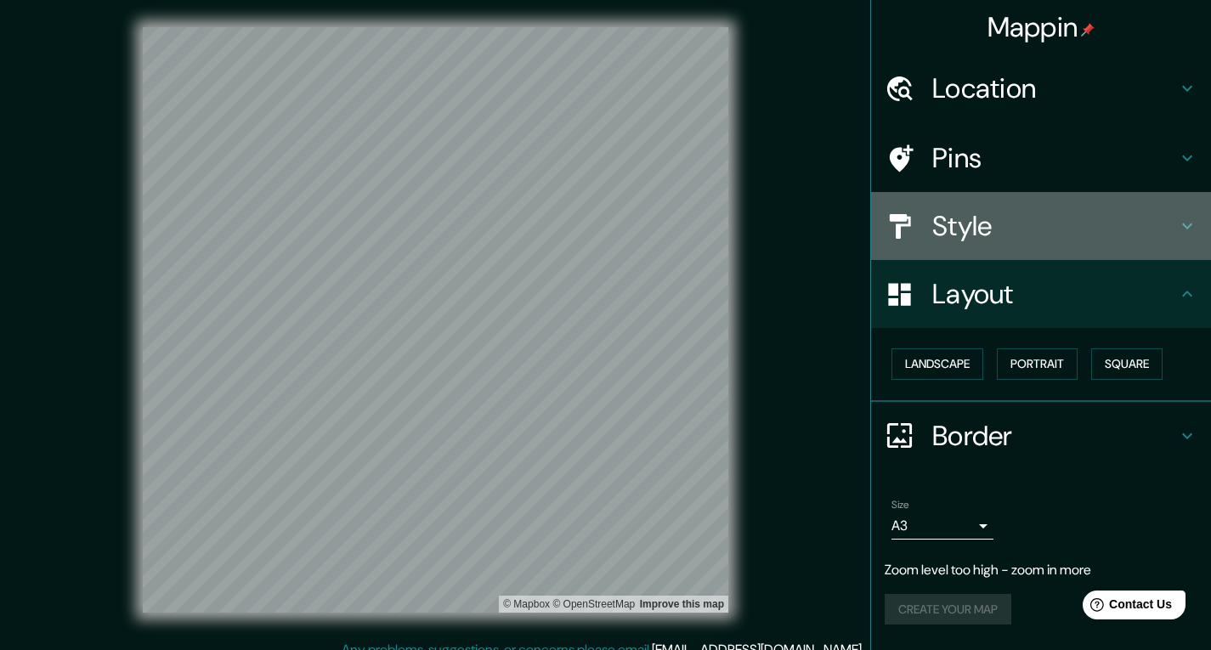
click at [1125, 224] on h4 "Style" at bounding box center [1054, 226] width 245 height 34
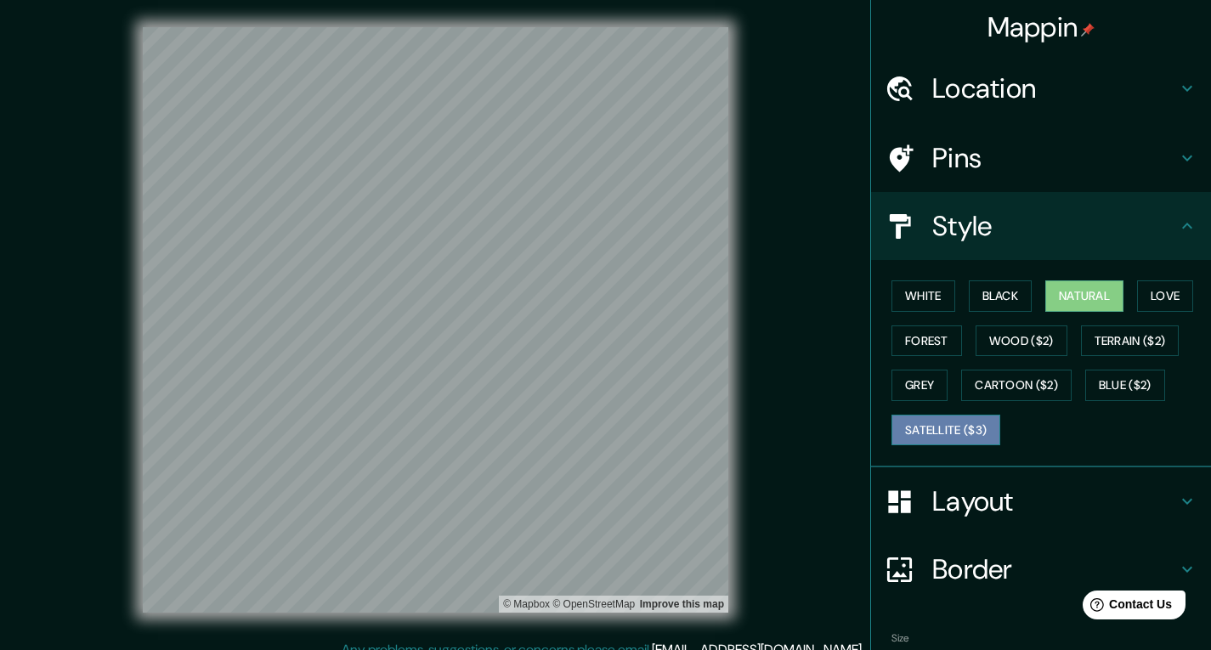
click at [936, 426] on button "Satellite ($3)" at bounding box center [945, 430] width 109 height 31
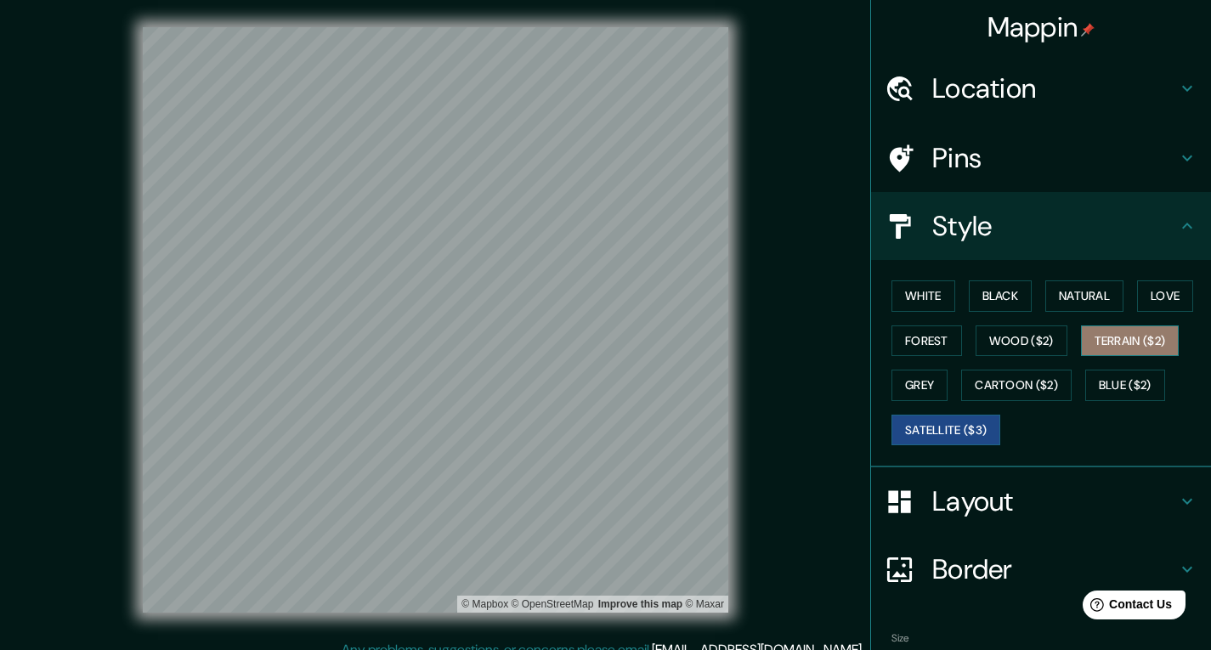
click at [1146, 344] on button "Terrain ($2)" at bounding box center [1130, 340] width 99 height 31
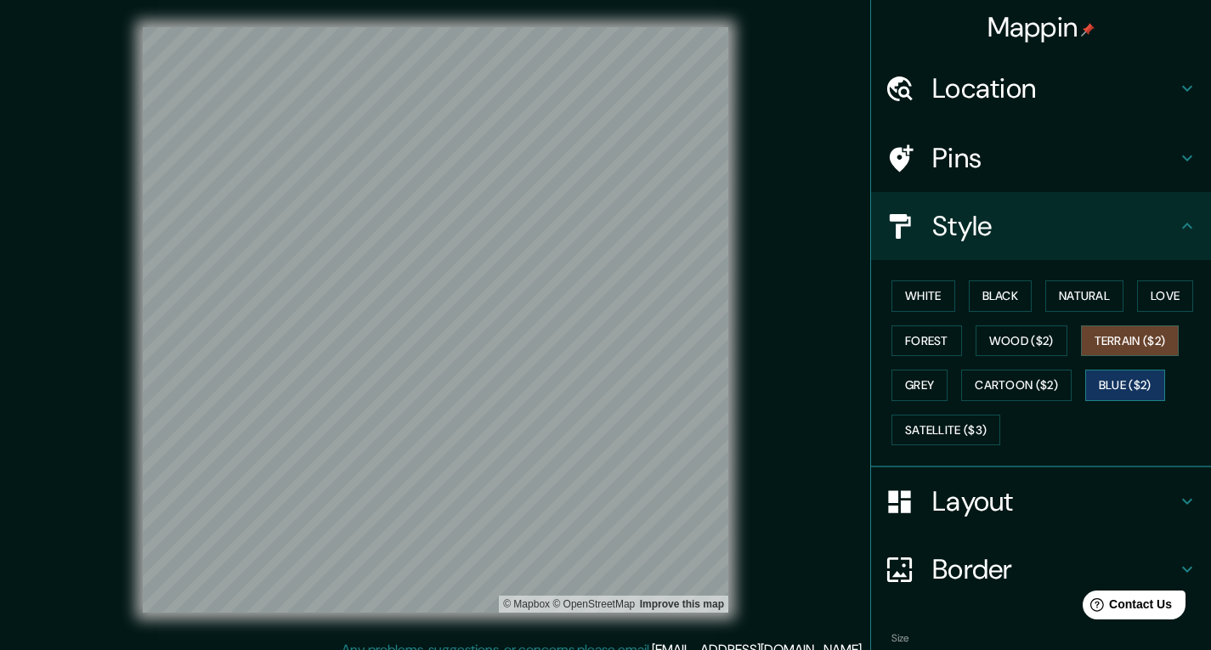
click at [1146, 370] on button "Blue ($2)" at bounding box center [1125, 385] width 80 height 31
click at [1024, 340] on button "Wood ($2)" at bounding box center [1021, 340] width 92 height 31
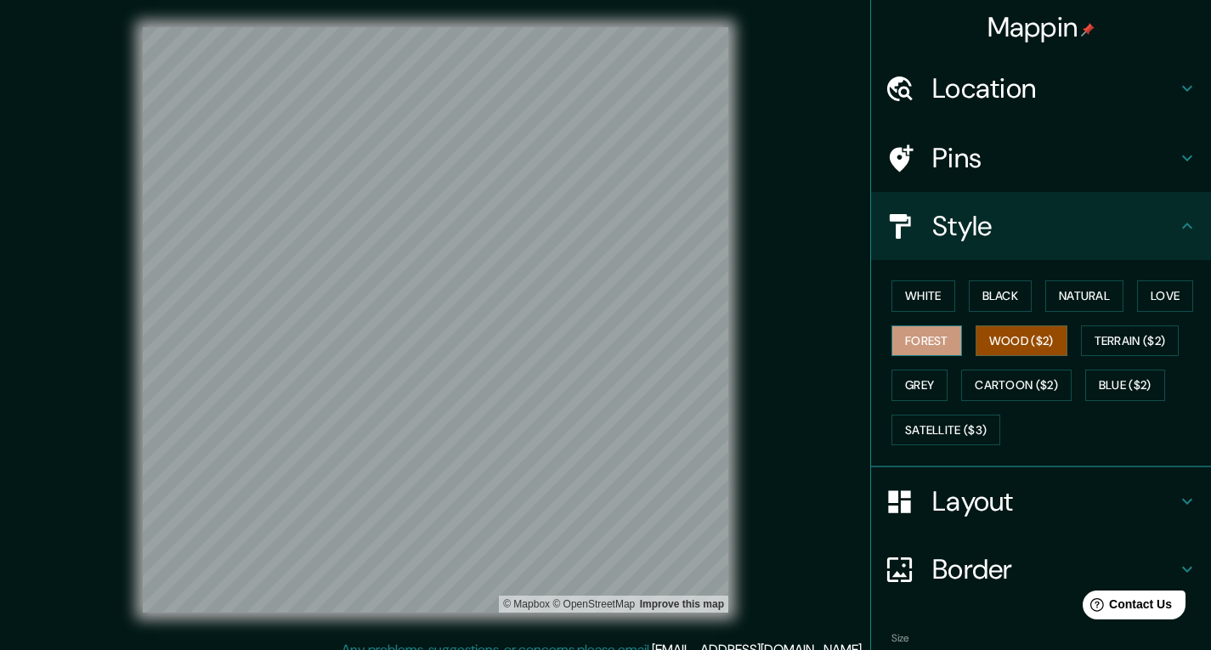
click at [925, 335] on button "Forest" at bounding box center [926, 340] width 71 height 31
click at [975, 336] on button "Wood ($2)" at bounding box center [1021, 340] width 92 height 31
click at [953, 446] on div "White Black Natural Love Forest Wood ($2) Terrain ($2) Grey Cartoon ($2) Blue (…" at bounding box center [1047, 363] width 326 height 178
click at [953, 438] on button "Satellite ($3)" at bounding box center [945, 430] width 109 height 31
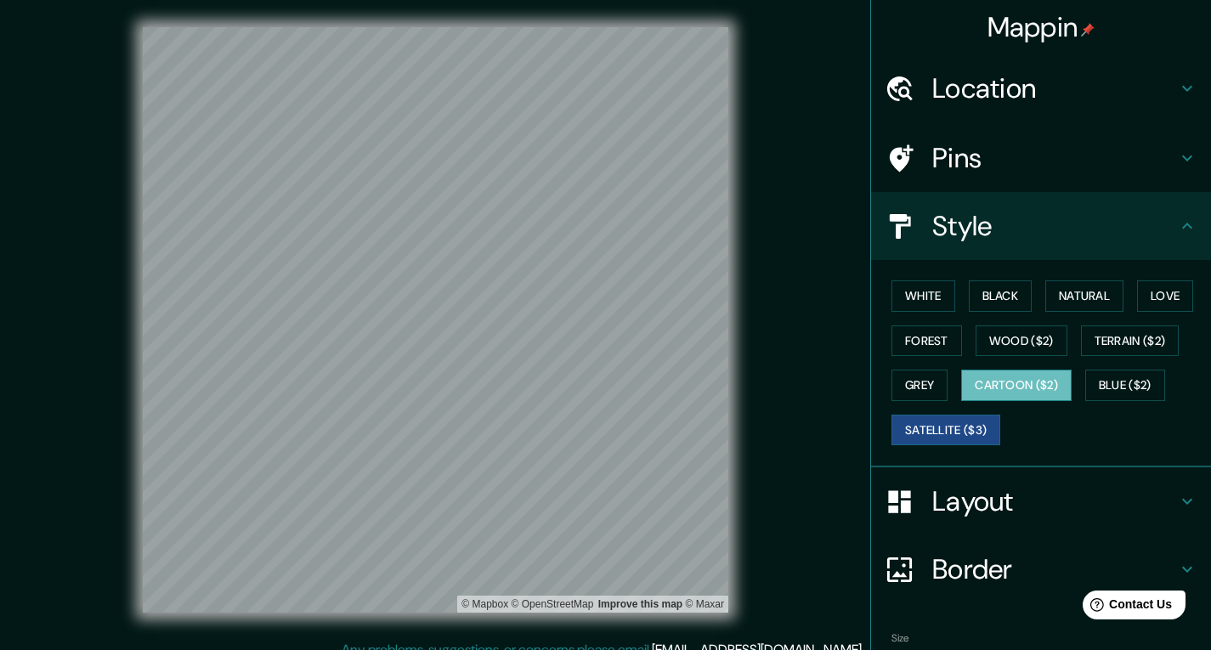
click at [979, 390] on button "Cartoon ($2)" at bounding box center [1016, 385] width 110 height 31
click at [912, 339] on button "Forest" at bounding box center [926, 340] width 71 height 31
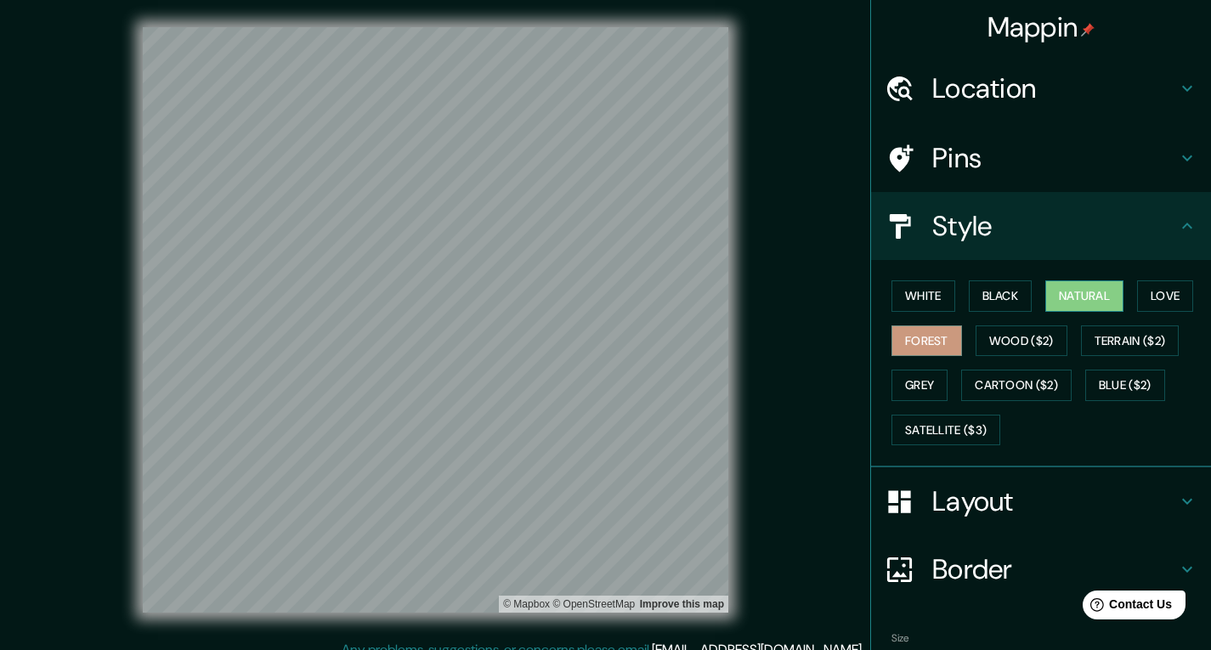
click at [1072, 309] on button "Natural" at bounding box center [1084, 295] width 78 height 31
click at [996, 488] on h4 "Layout" at bounding box center [1054, 501] width 245 height 34
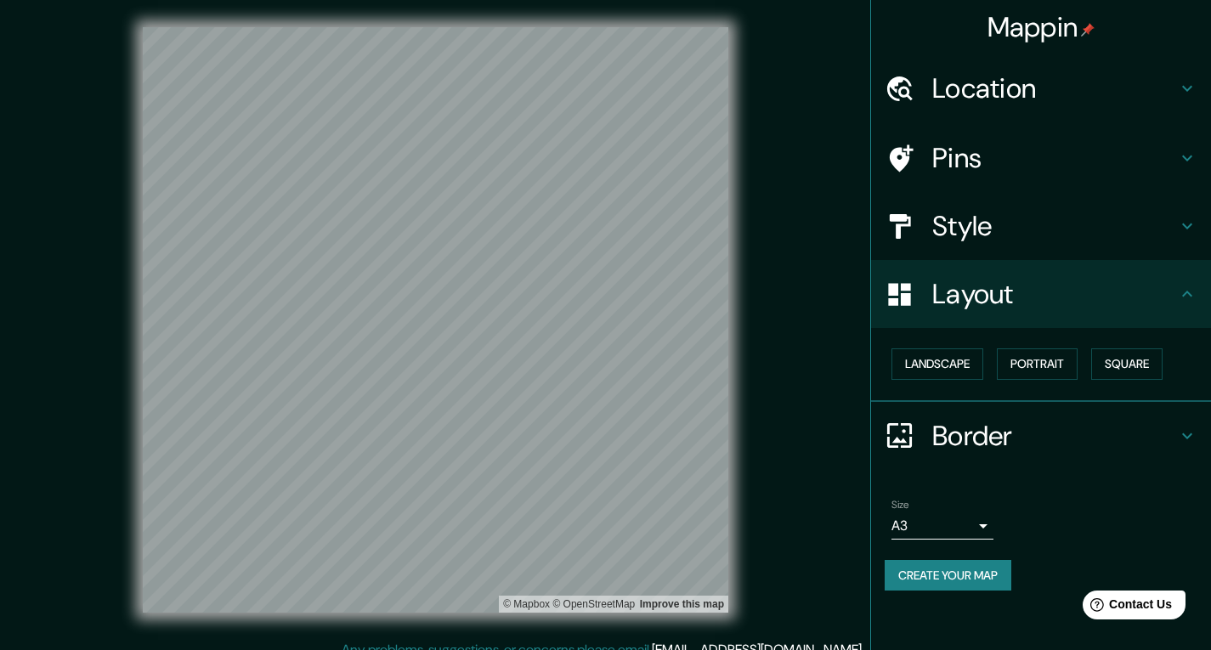
click at [993, 439] on h4 "Border" at bounding box center [1054, 436] width 245 height 34
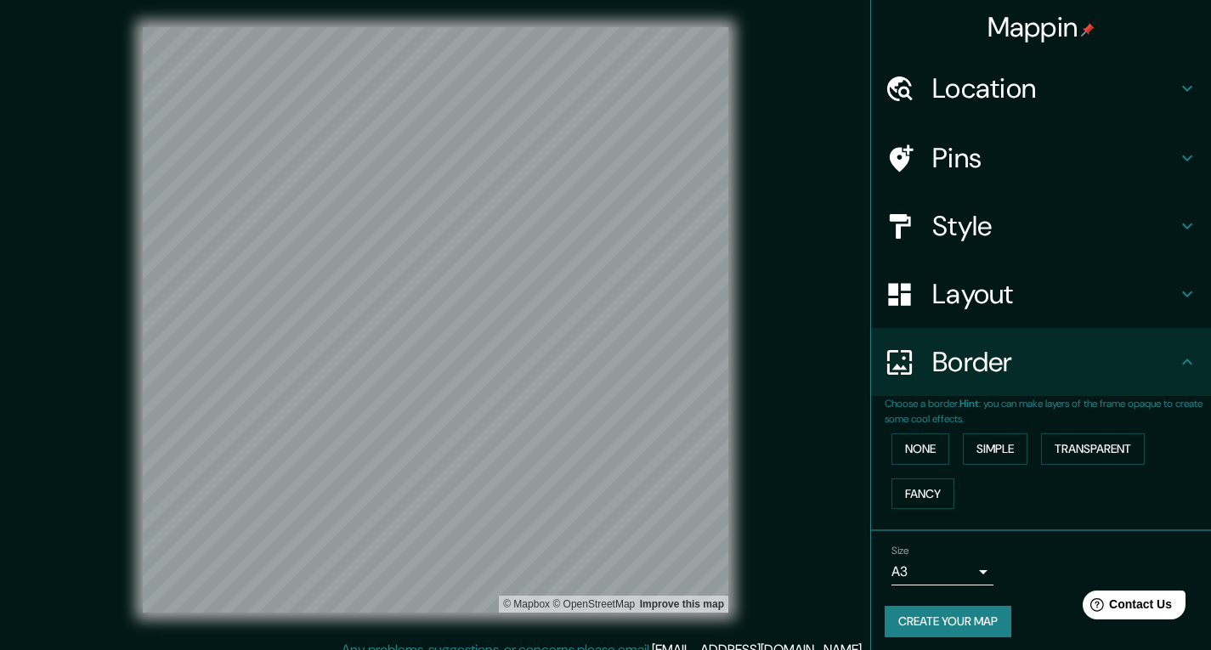
click at [1050, 363] on h4 "Border" at bounding box center [1054, 362] width 245 height 34
click at [997, 168] on h4 "Pins" at bounding box center [1054, 158] width 245 height 34
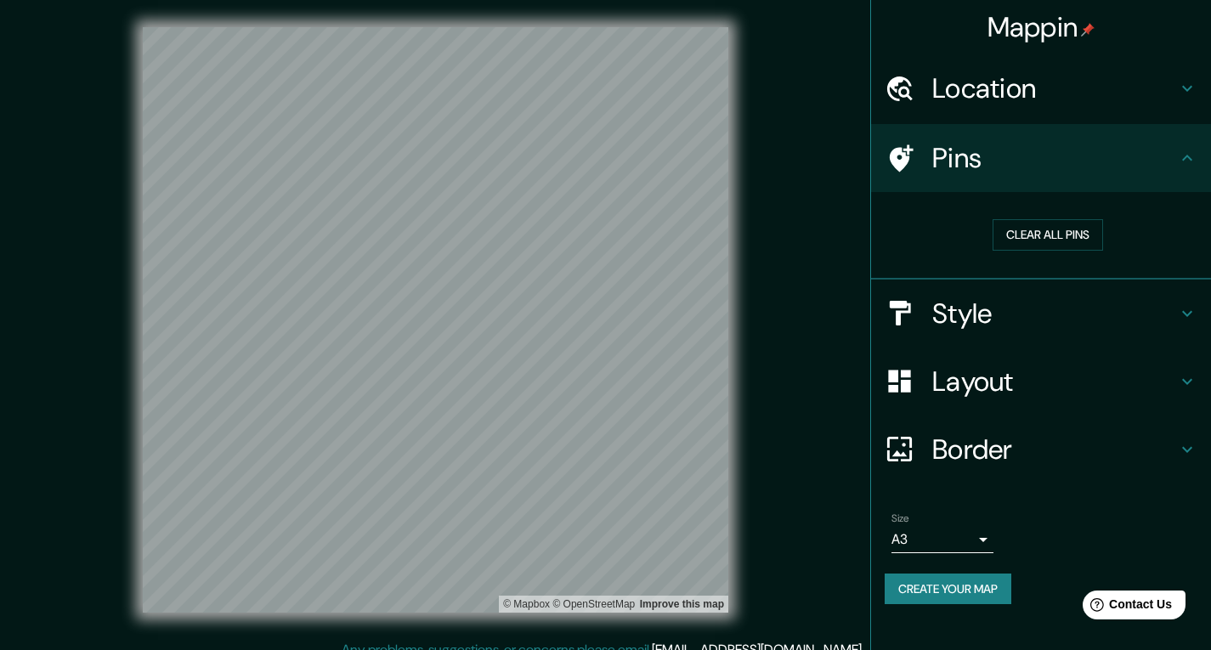
click at [1025, 114] on div "Location" at bounding box center [1041, 88] width 340 height 68
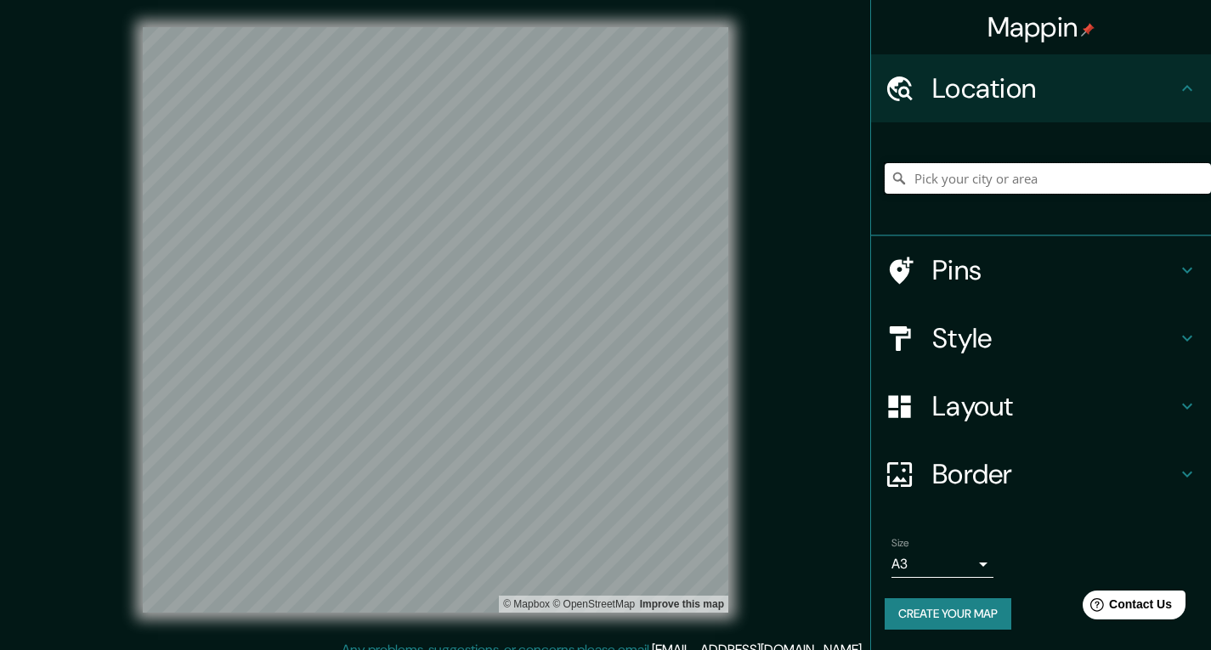
click at [1016, 172] on input "Pick your city or area" at bounding box center [1047, 178] width 326 height 31
click at [950, 616] on button "Create your map" at bounding box center [947, 613] width 127 height 31
